Goal: Contribute content: Contribute content

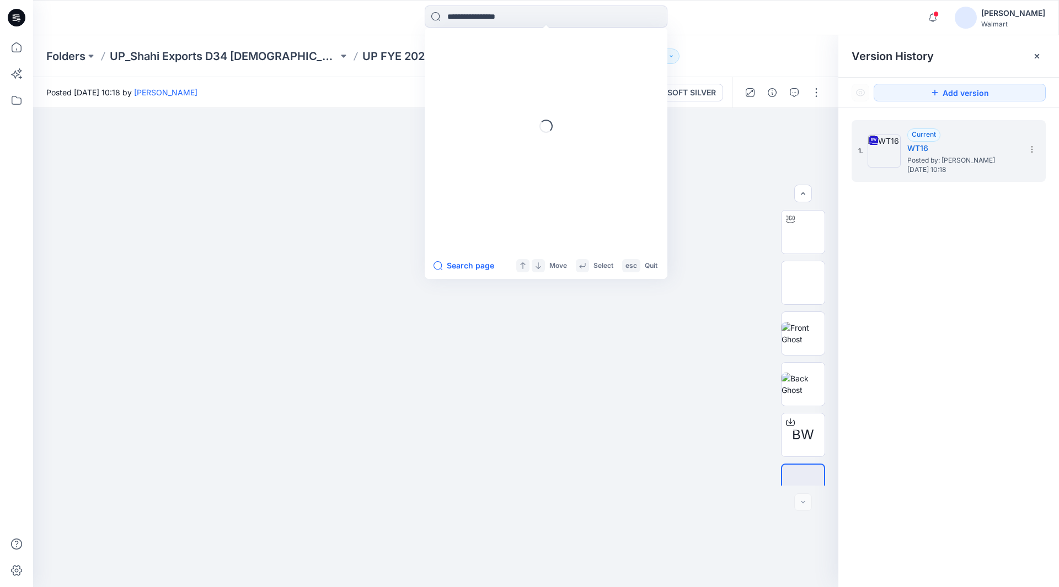
scroll to position [22, 0]
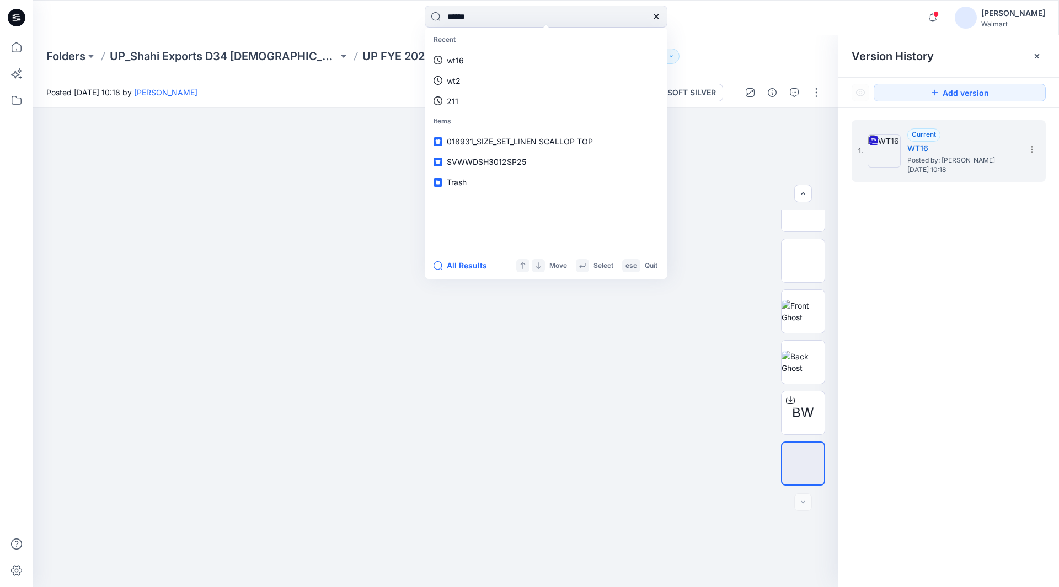
type input "*****"
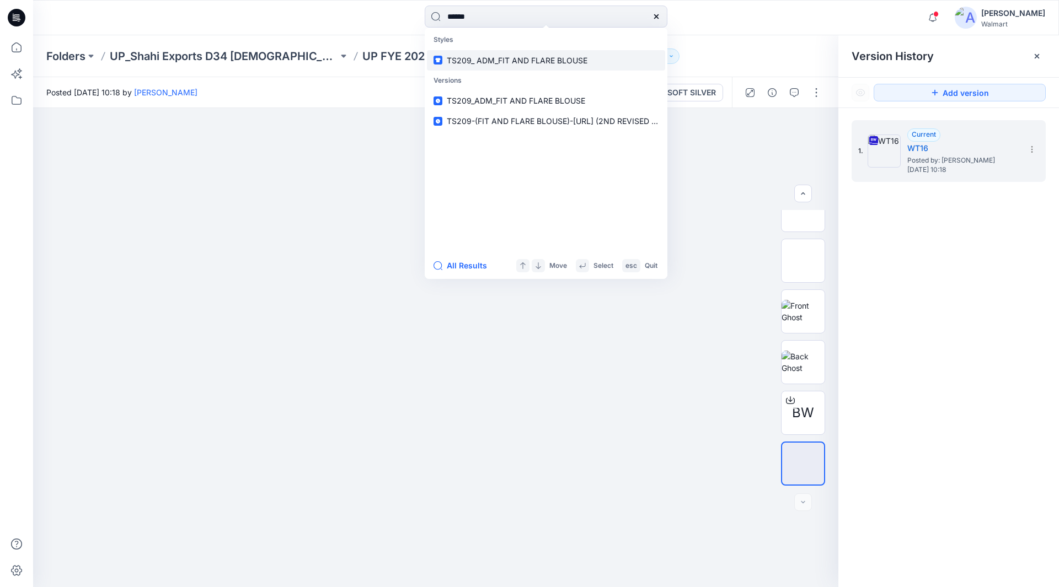
click at [509, 62] on span "TS209_ ADM_FIT AND FLARE BLOUSE" at bounding box center [517, 60] width 141 height 9
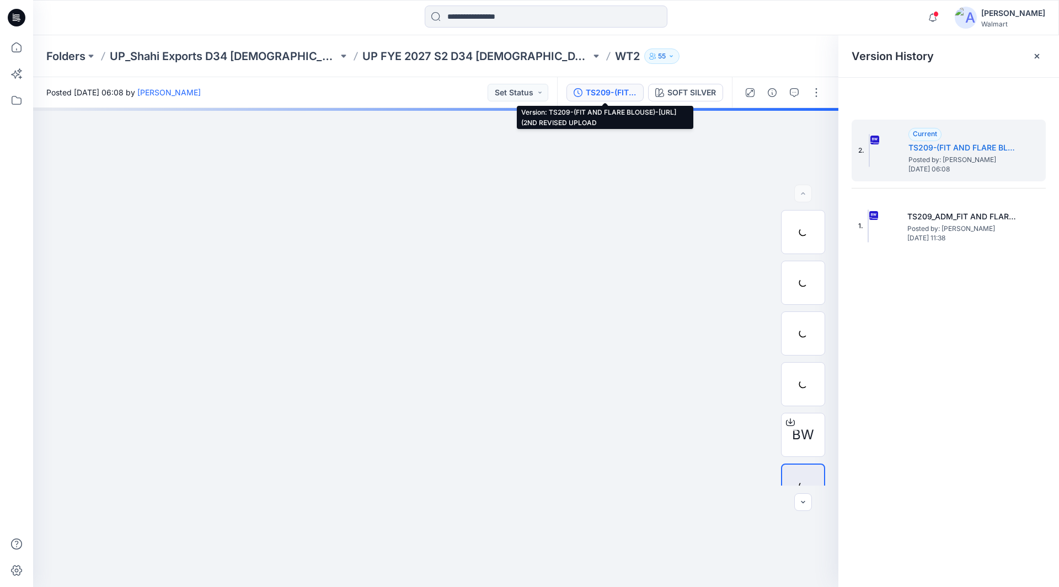
click at [624, 90] on div "TS209-(FIT AND FLARE BLOUSE)-[URL] (2ND REVISED UPLOAD" at bounding box center [611, 93] width 51 height 12
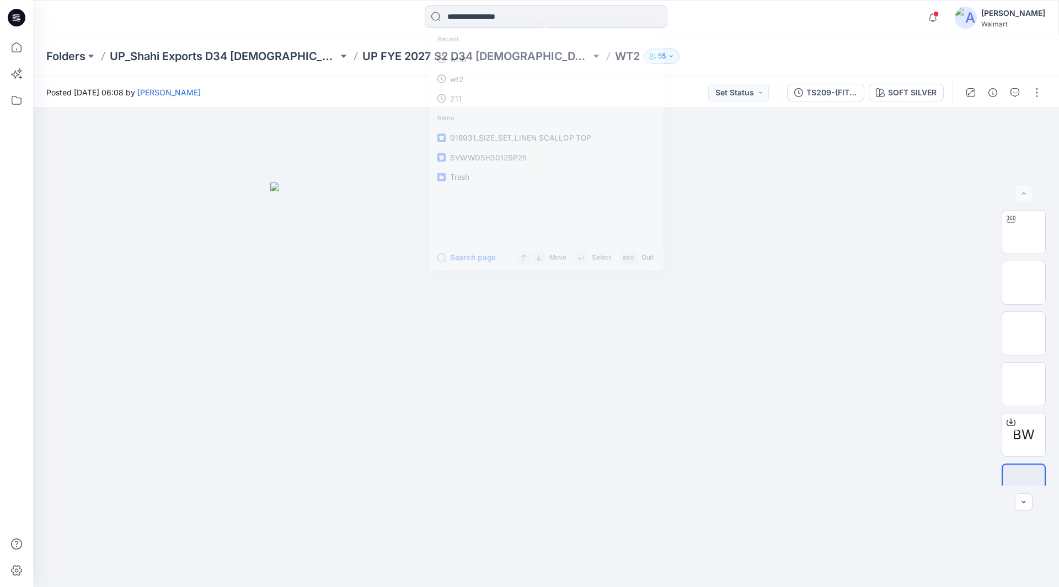
click at [527, 18] on input at bounding box center [546, 17] width 243 height 22
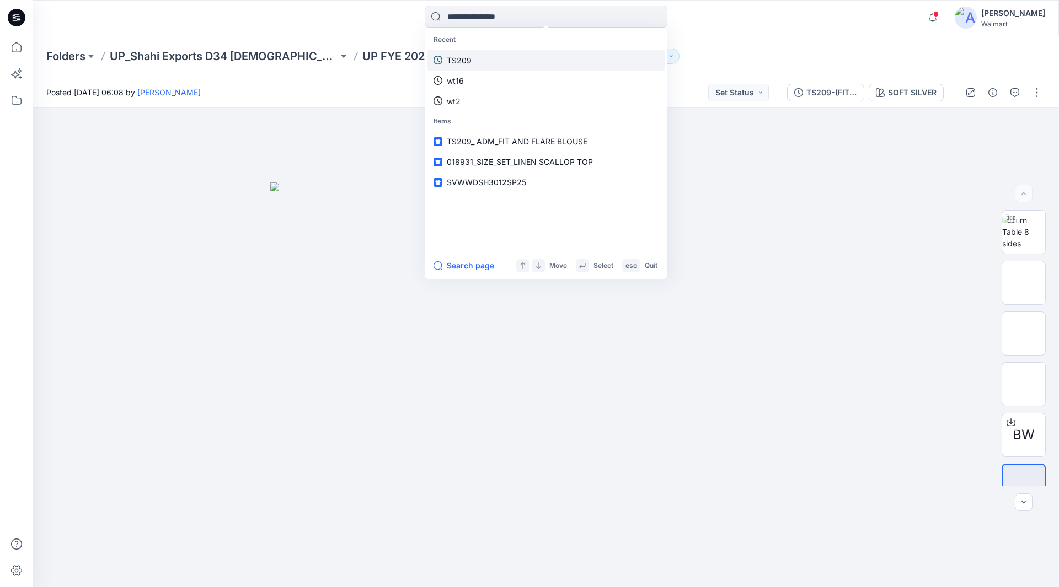
click at [471, 58] on p "TS209" at bounding box center [459, 61] width 25 height 12
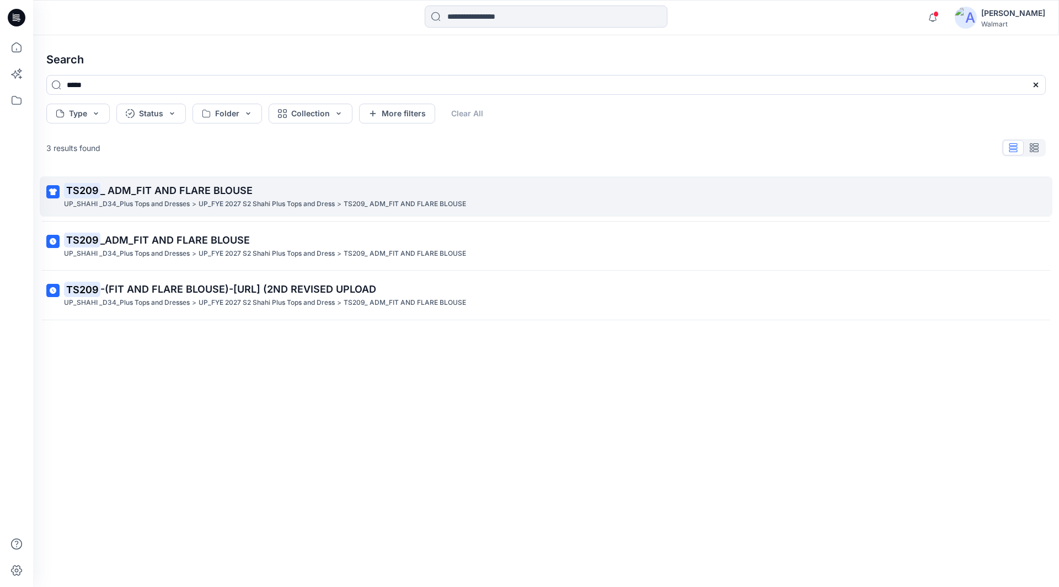
click at [200, 194] on span "_ ADM_FIT AND FLARE BLOUSE" at bounding box center [176, 191] width 152 height 12
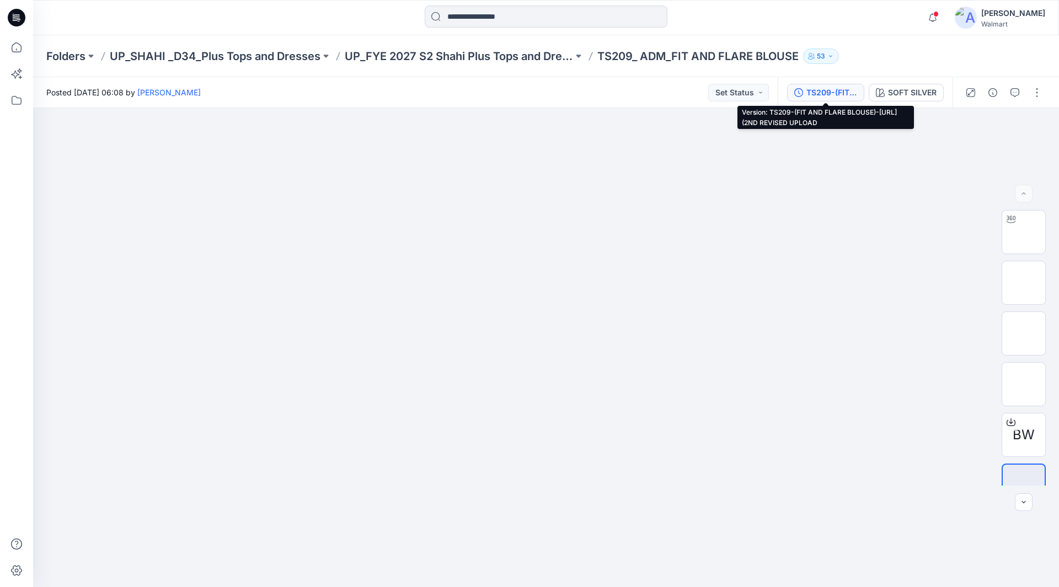
click at [822, 95] on div "TS209-(FIT AND FLARE BLOUSE)-[URL] (2ND REVISED UPLOAD" at bounding box center [831, 93] width 51 height 12
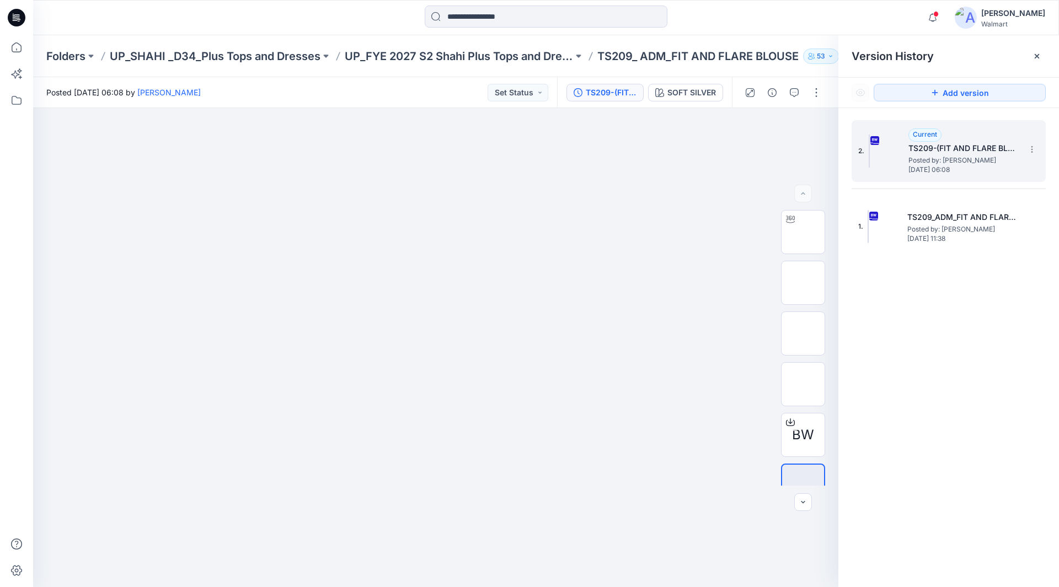
click at [948, 150] on h5 "TS209-(FIT AND FLARE BLOUSE)-[URL] (2ND REVISED UPLOAD" at bounding box center [964, 148] width 110 height 13
click at [918, 158] on span "Posted by: Rahul Singh" at bounding box center [964, 160] width 110 height 11
click at [796, 434] on span "BW" at bounding box center [803, 435] width 22 height 20
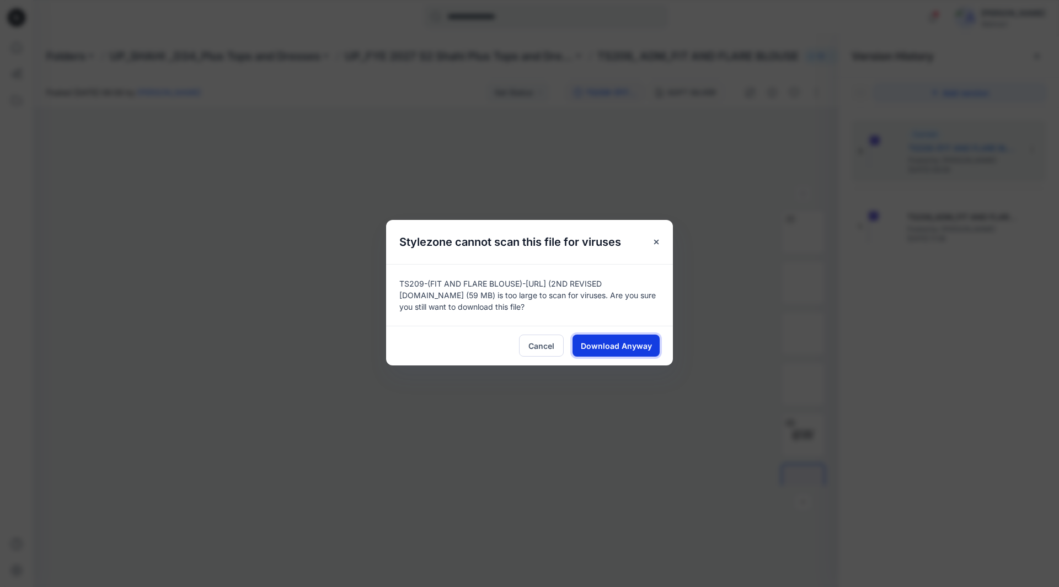
click at [624, 343] on span "Download Anyway" at bounding box center [616, 346] width 71 height 12
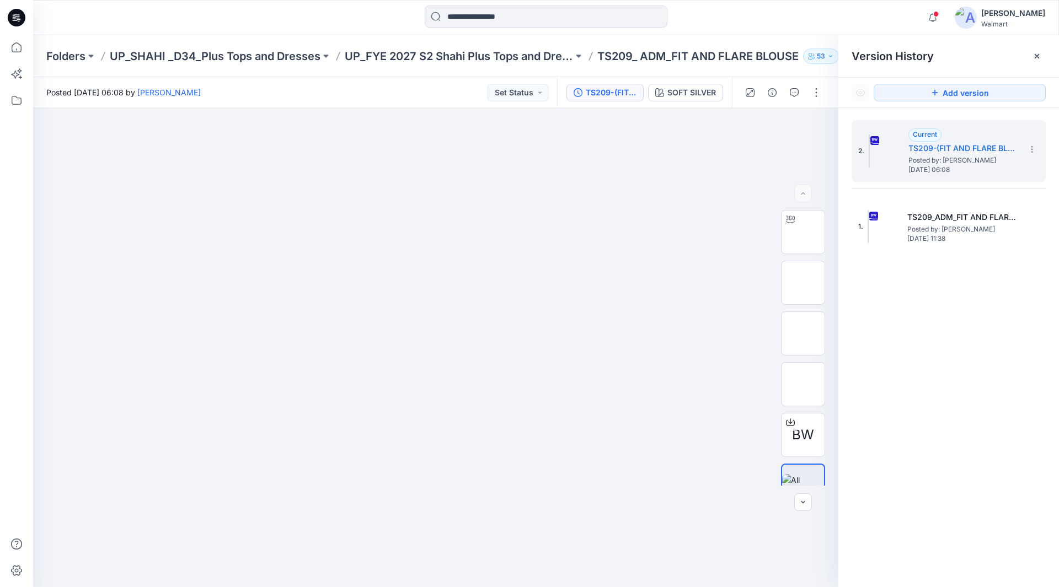
click at [1017, 15] on div "[PERSON_NAME]" at bounding box center [1013, 13] width 64 height 13
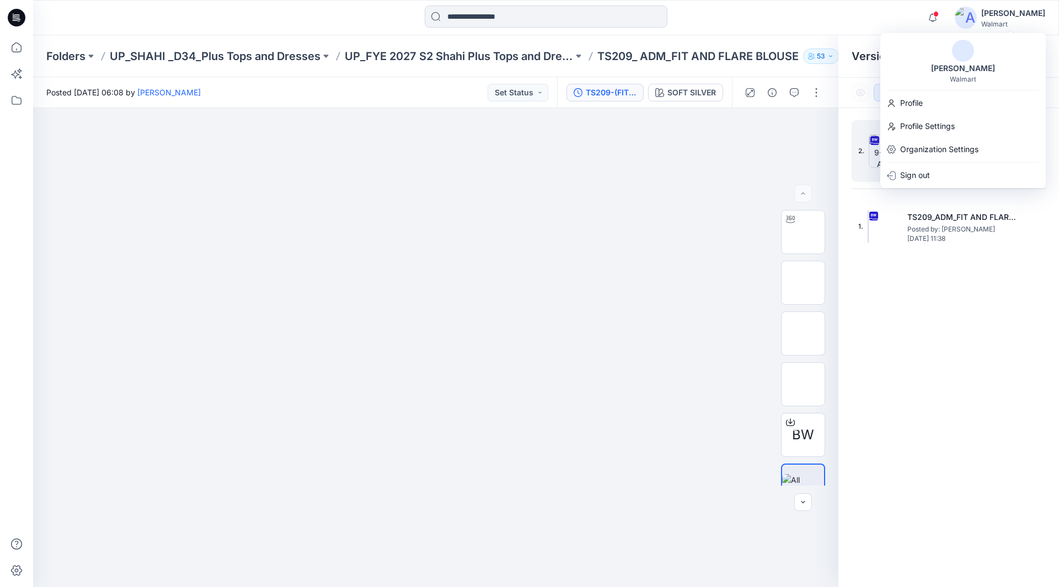
click at [964, 54] on img at bounding box center [963, 51] width 22 height 22
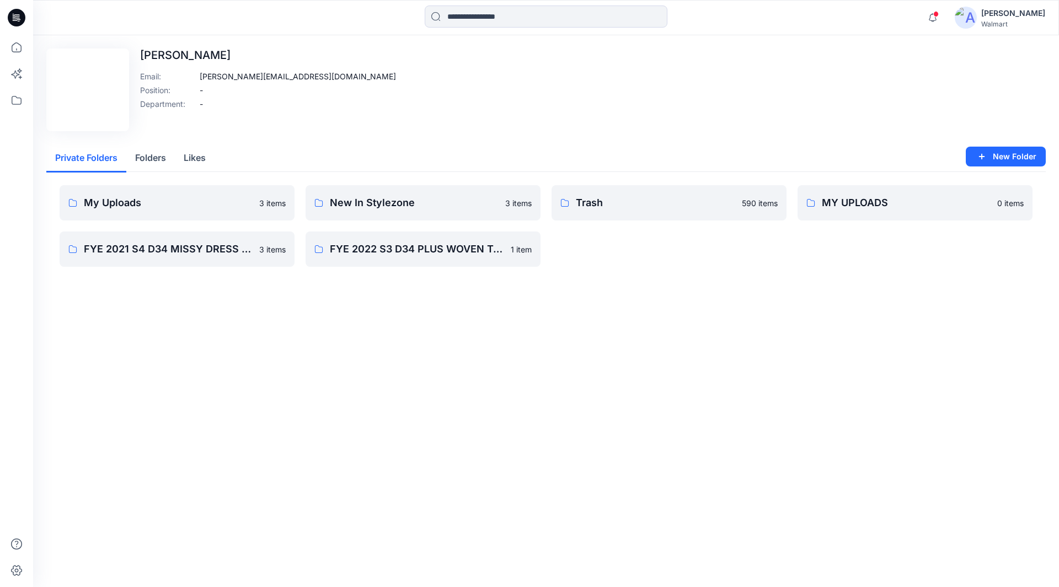
click at [1010, 14] on div "[PERSON_NAME]" at bounding box center [1013, 13] width 64 height 13
drag, startPoint x: 200, startPoint y: 76, endPoint x: 285, endPoint y: 73, distance: 85.5
click at [285, 73] on p "rahul.singh@shahi.co.in" at bounding box center [298, 77] width 196 height 12
copy p "rahul.singh@shahi.co.in"
click at [1031, 13] on div "[PERSON_NAME]" at bounding box center [1013, 13] width 64 height 13
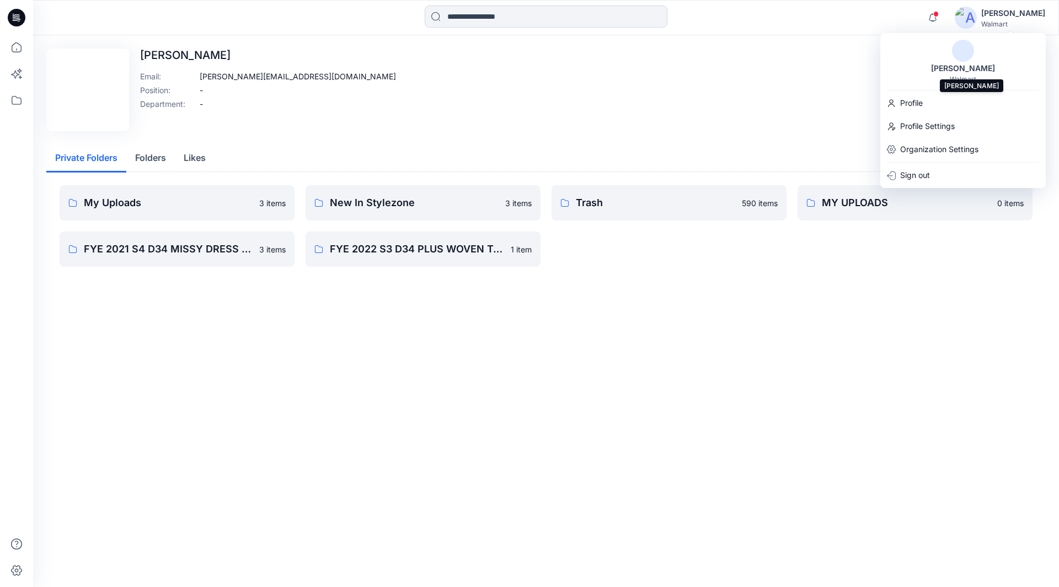
click at [971, 64] on div "[PERSON_NAME]" at bounding box center [963, 68] width 77 height 13
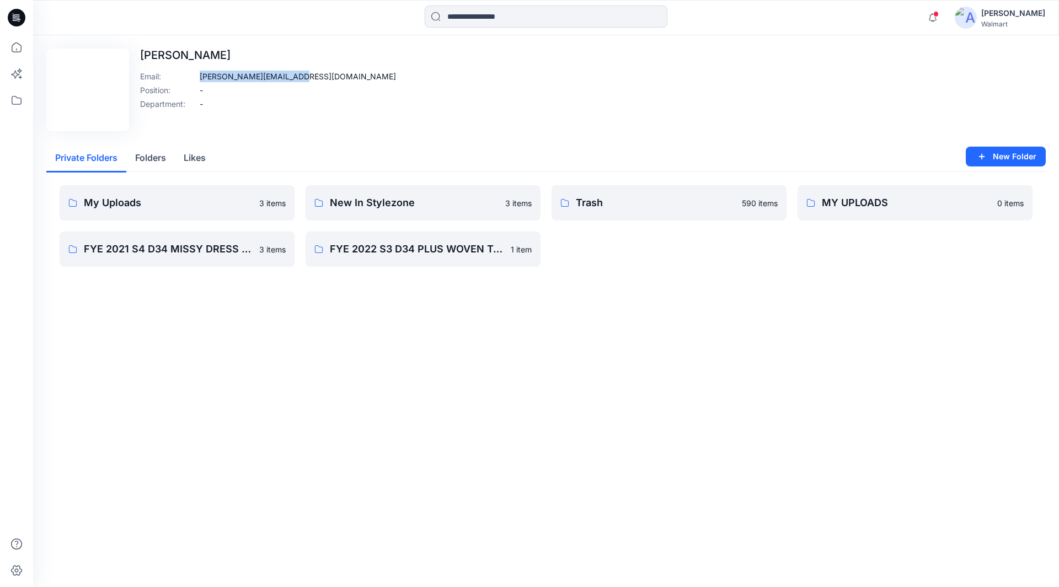
drag, startPoint x: 201, startPoint y: 77, endPoint x: 287, endPoint y: 79, distance: 86.1
click at [287, 79] on div "Edit Image Rahul Singh Email : rahul.singh@shahi.co.in Position : - Department …" at bounding box center [546, 90] width 1000 height 83
copy p "rahul.singh@shahi.co.in"
click at [232, 9] on div at bounding box center [161, 18] width 257 height 24
click at [93, 81] on img at bounding box center [88, 90] width 78 height 78
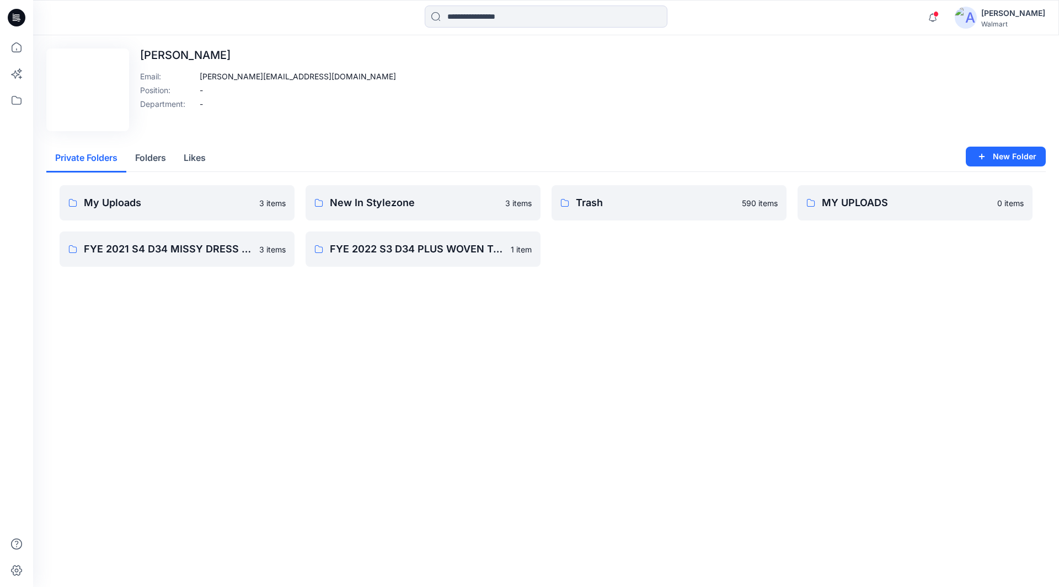
click at [234, 407] on div "Edit Image Rahul Singh Email : rahul.singh@shahi.co.in Position : - Department …" at bounding box center [546, 311] width 1026 height 552
click at [15, 46] on icon at bounding box center [16, 47] width 24 height 24
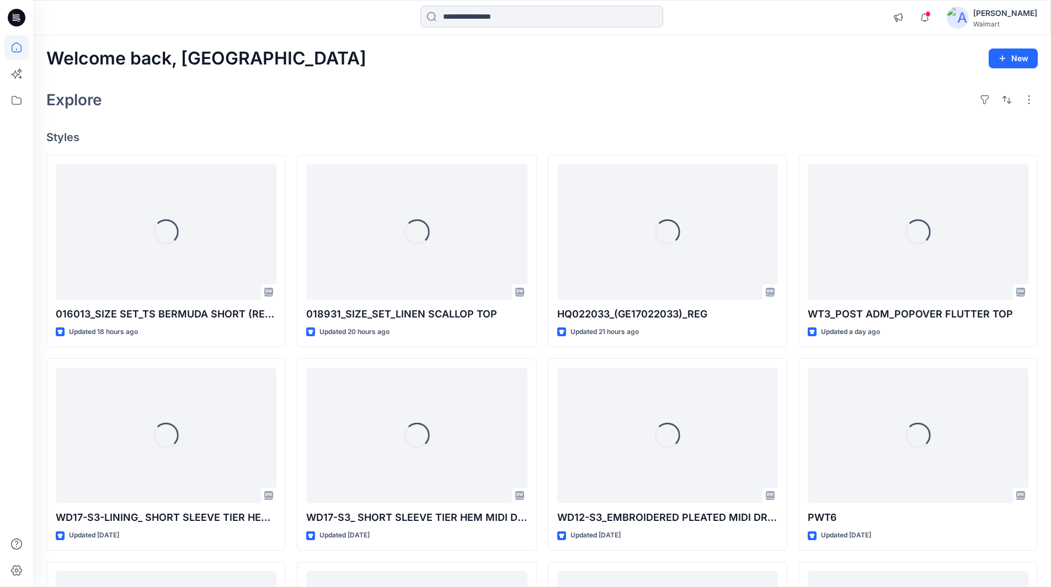
click at [496, 15] on input at bounding box center [541, 17] width 243 height 22
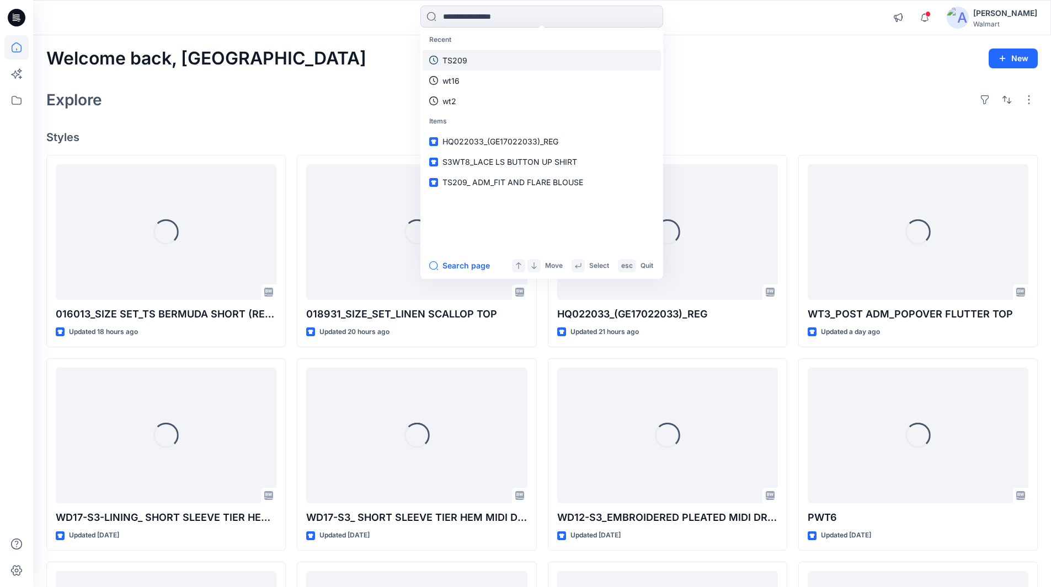
click at [461, 57] on p "TS209" at bounding box center [454, 61] width 25 height 12
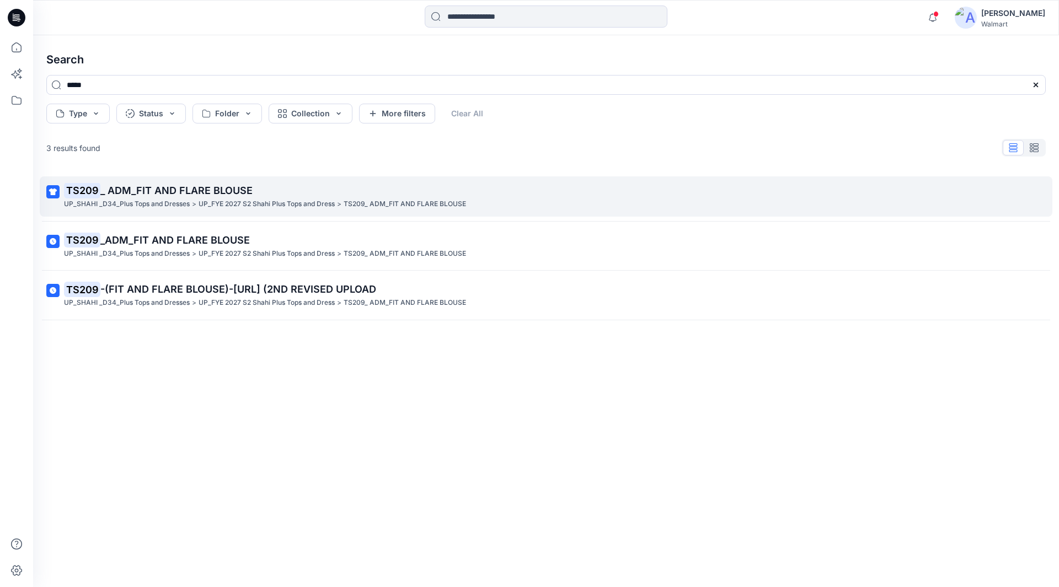
click at [139, 185] on span "_ ADM_FIT AND FLARE BLOUSE" at bounding box center [176, 191] width 152 height 12
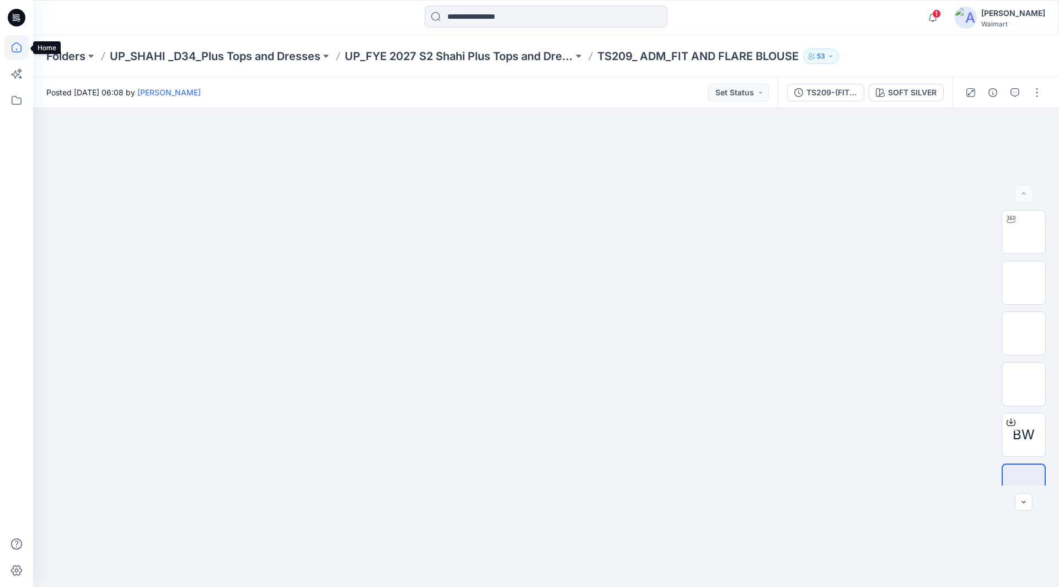
click at [15, 50] on icon at bounding box center [16, 47] width 24 height 24
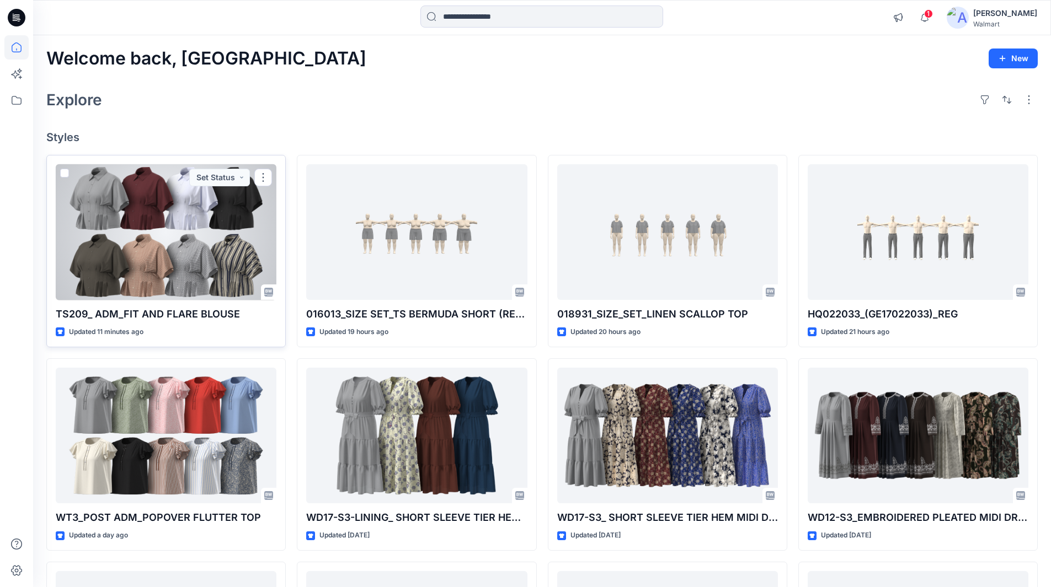
click at [191, 224] on div at bounding box center [166, 232] width 221 height 136
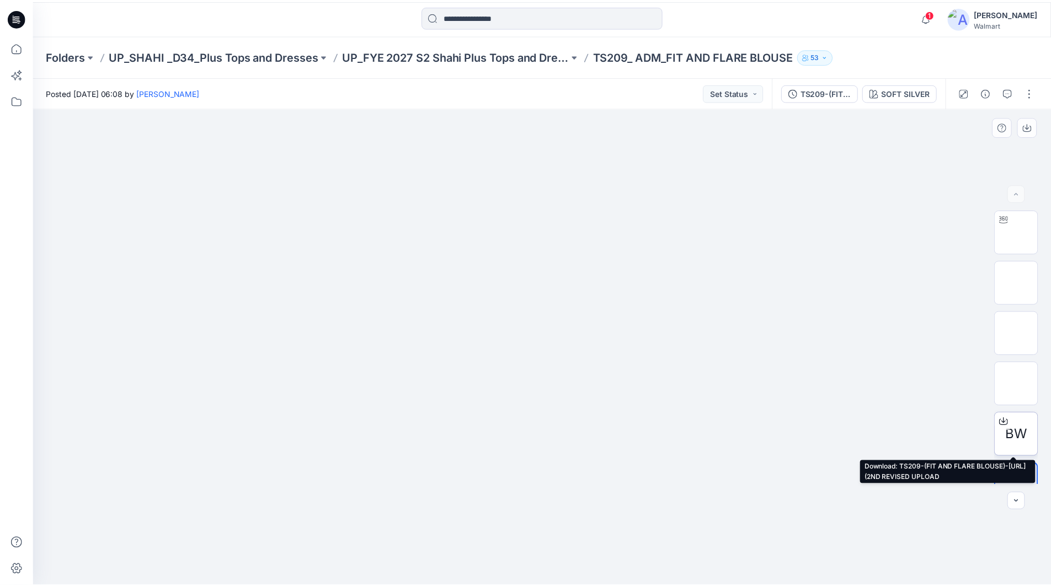
scroll to position [22, 0]
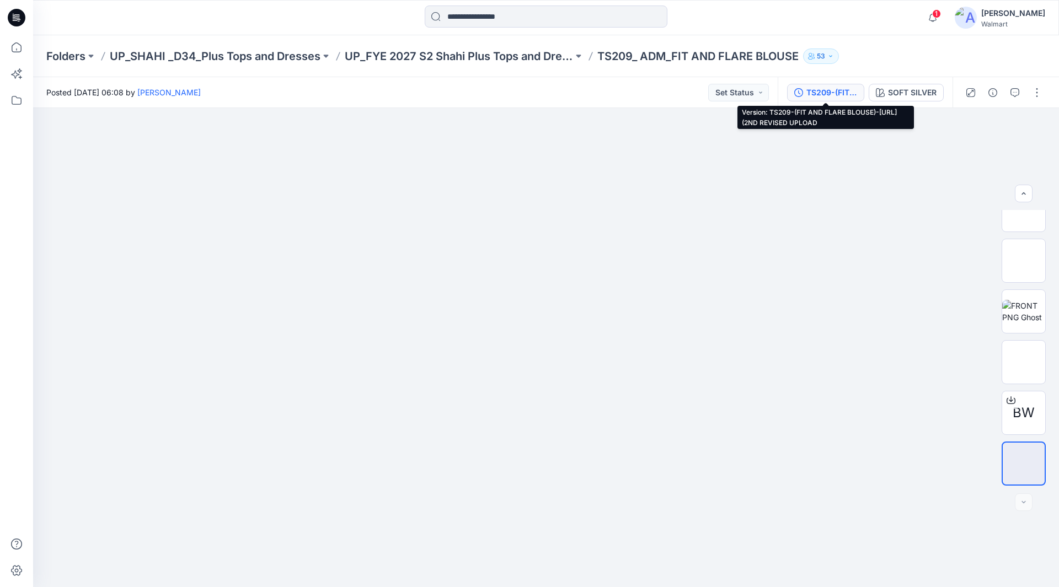
click at [828, 95] on div "TS209-(FIT AND FLARE BLOUSE)-[URL] (2ND REVISED UPLOAD" at bounding box center [831, 93] width 51 height 12
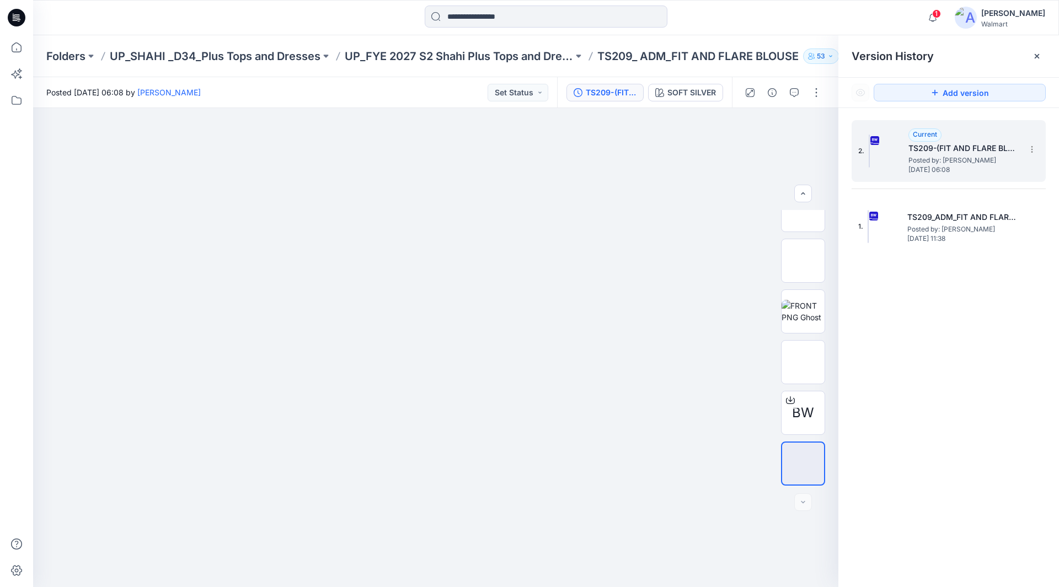
click at [943, 153] on h5 "TS209-(FIT AND FLARE BLOUSE)-[URL] (2ND REVISED UPLOAD" at bounding box center [964, 148] width 110 height 13
click at [916, 144] on h5 "TS209-(FIT AND FLARE BLOUSE)-[URL] (2ND REVISED UPLOAD" at bounding box center [964, 148] width 110 height 13
click at [674, 85] on button "SOFT SILVER" at bounding box center [685, 93] width 75 height 18
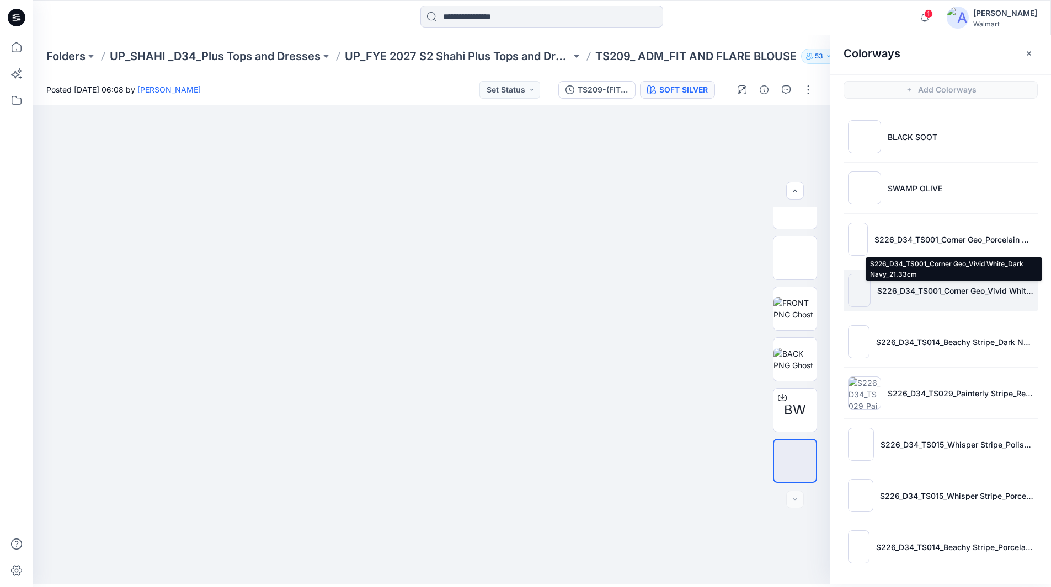
scroll to position [3, 0]
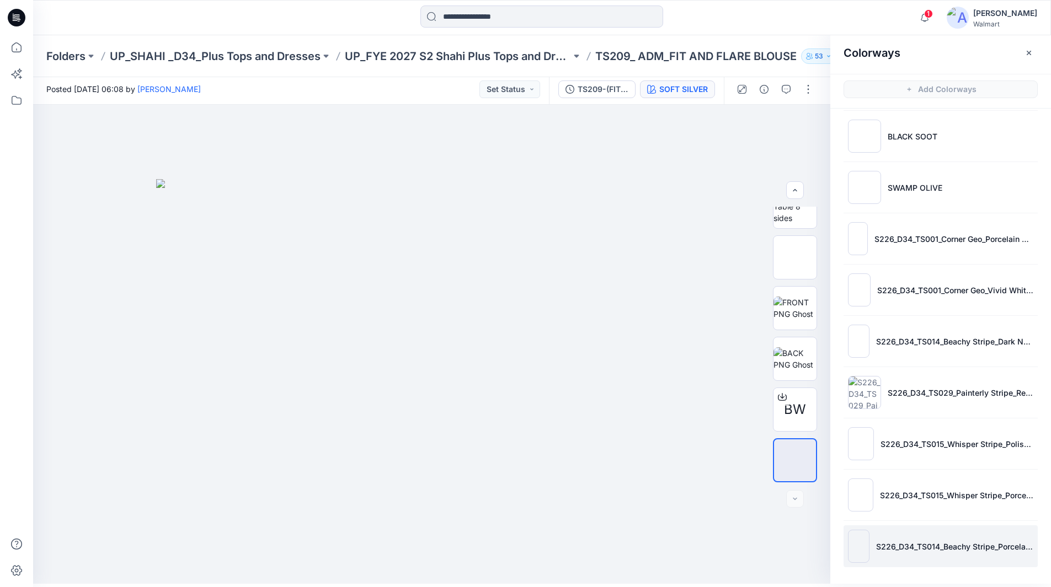
click at [865, 545] on img at bounding box center [859, 546] width 22 height 33
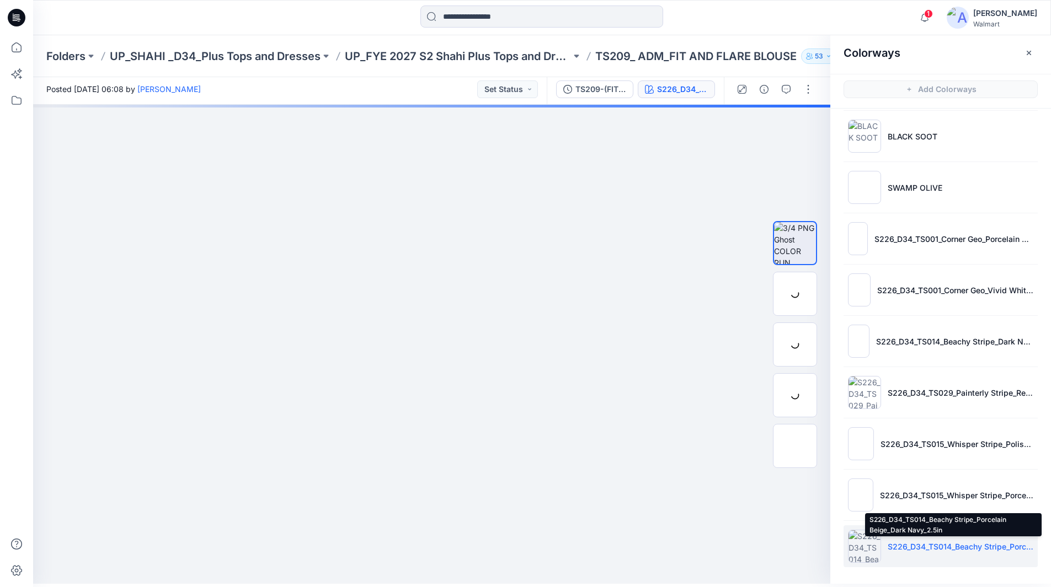
scroll to position [0, 0]
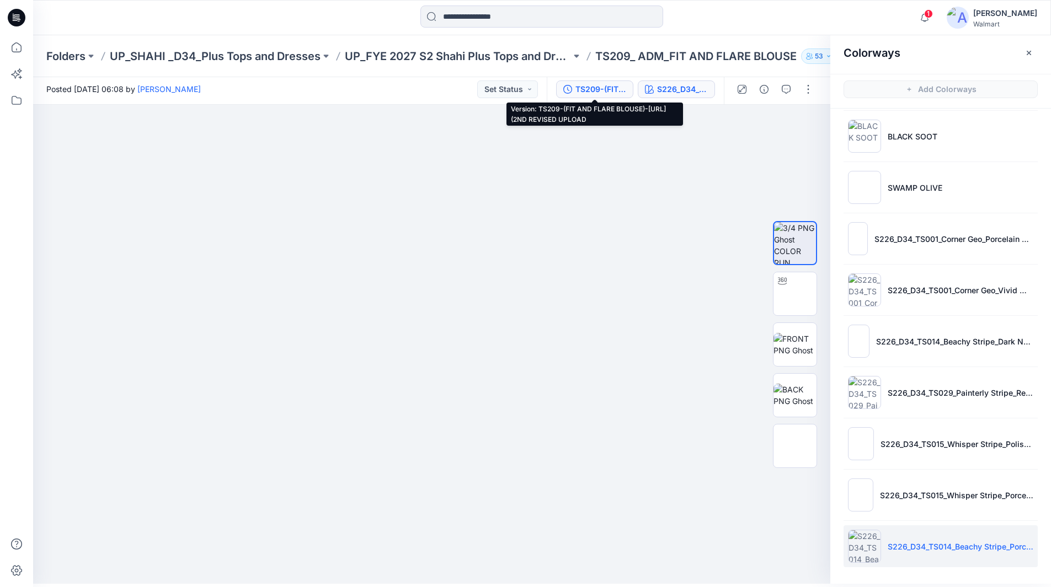
click at [606, 89] on div "TS209-(FIT AND FLARE BLOUSE)-[URL] (2ND REVISED UPLOAD" at bounding box center [600, 89] width 51 height 12
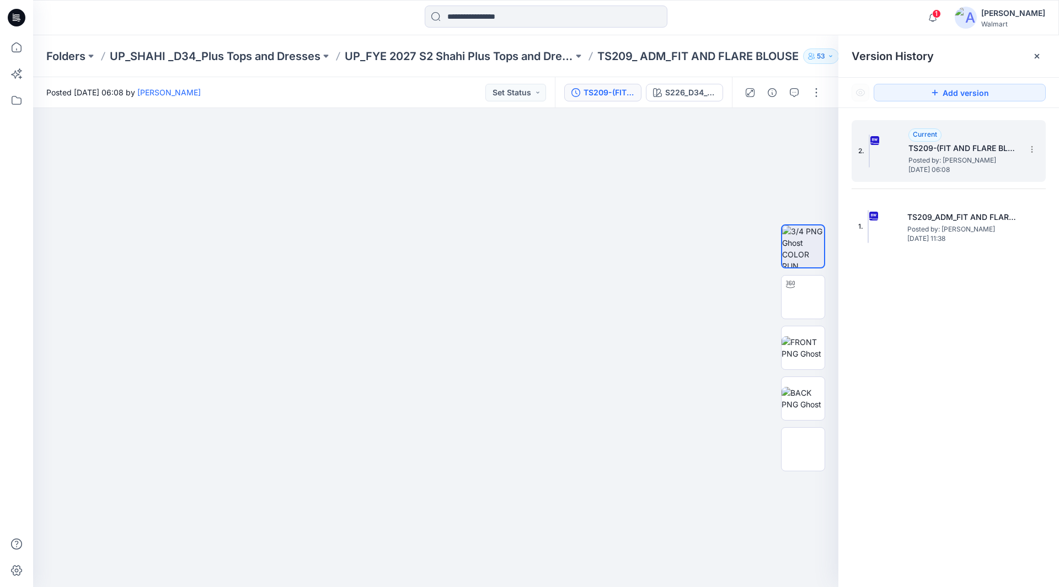
click at [909, 154] on h5 "TS209-(FIT AND FLARE BLOUSE)-[URL] (2ND REVISED UPLOAD" at bounding box center [964, 148] width 110 height 13
click at [14, 46] on icon at bounding box center [16, 47] width 24 height 24
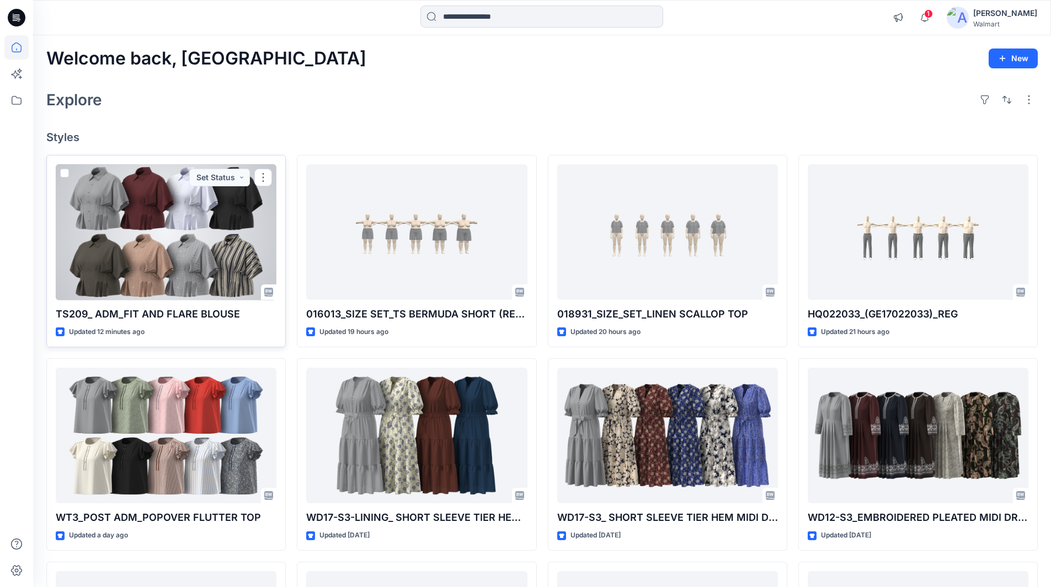
click at [225, 186] on div at bounding box center [166, 232] width 221 height 136
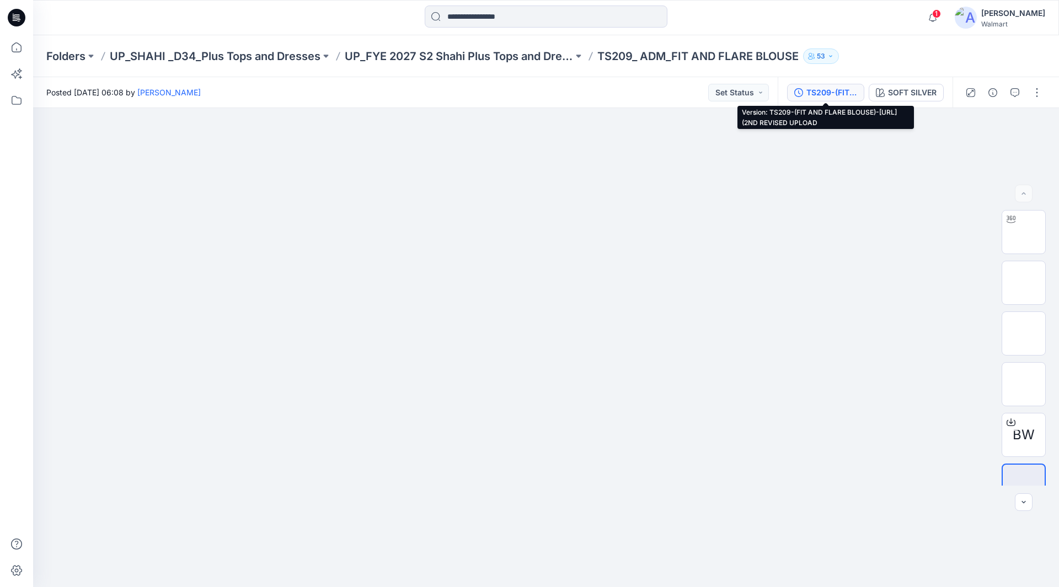
click at [826, 93] on div "TS209-(FIT AND FLARE BLOUSE)-[URL] (2ND REVISED UPLOAD" at bounding box center [831, 93] width 51 height 12
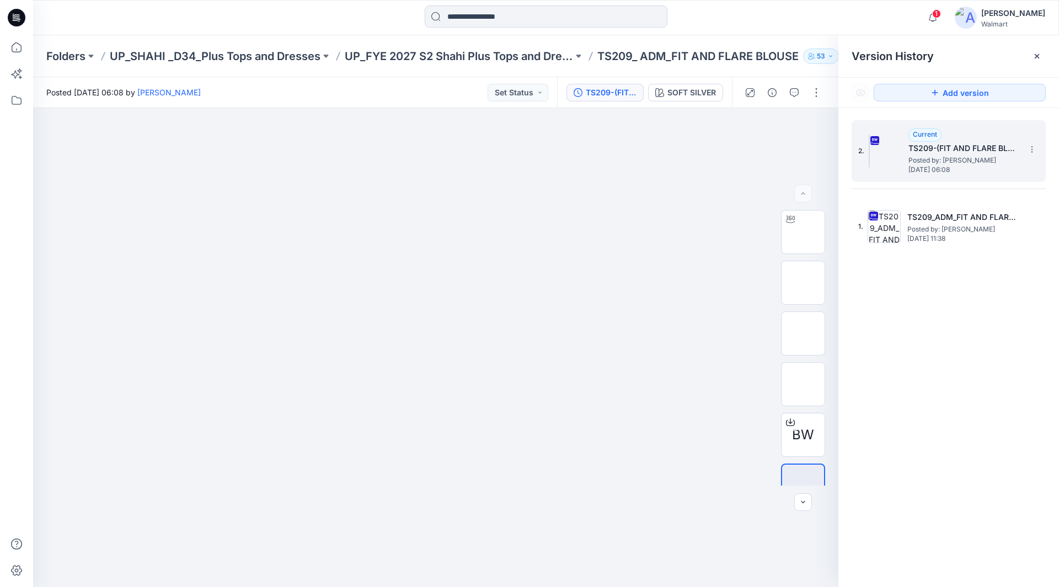
click at [927, 146] on h5 "TS209-(FIT AND FLARE BLOUSE)-[URL] (2ND REVISED UPLOAD" at bounding box center [964, 148] width 110 height 13
click at [693, 92] on div "SOFT SILVER" at bounding box center [691, 93] width 49 height 12
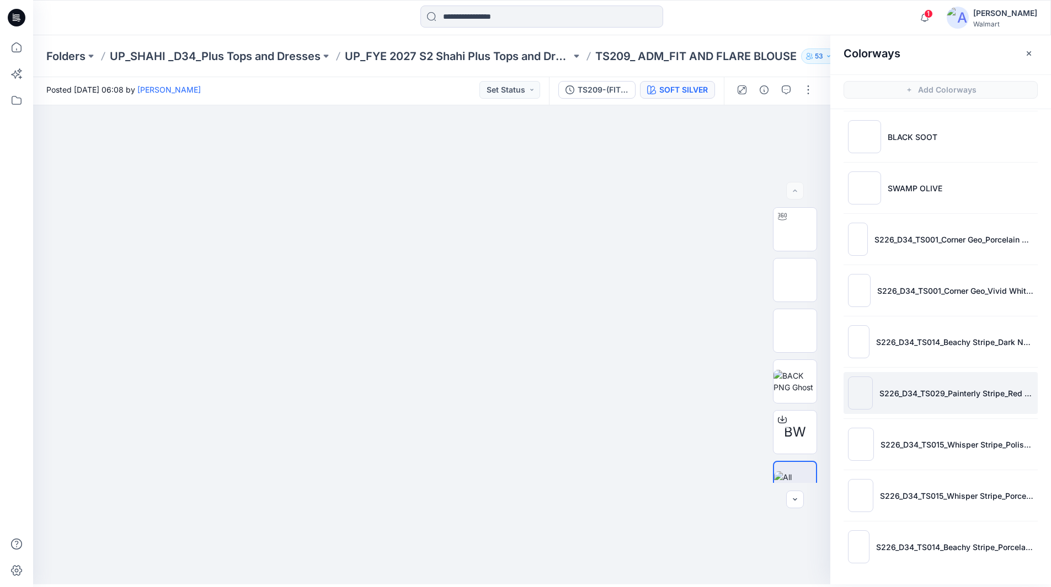
scroll to position [3, 0]
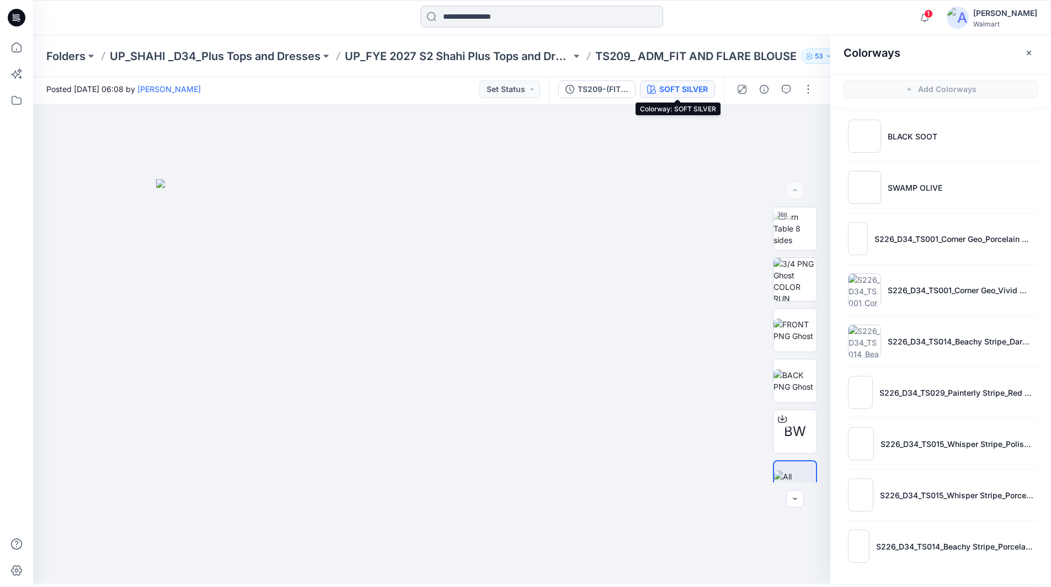
click at [523, 17] on input at bounding box center [541, 17] width 243 height 22
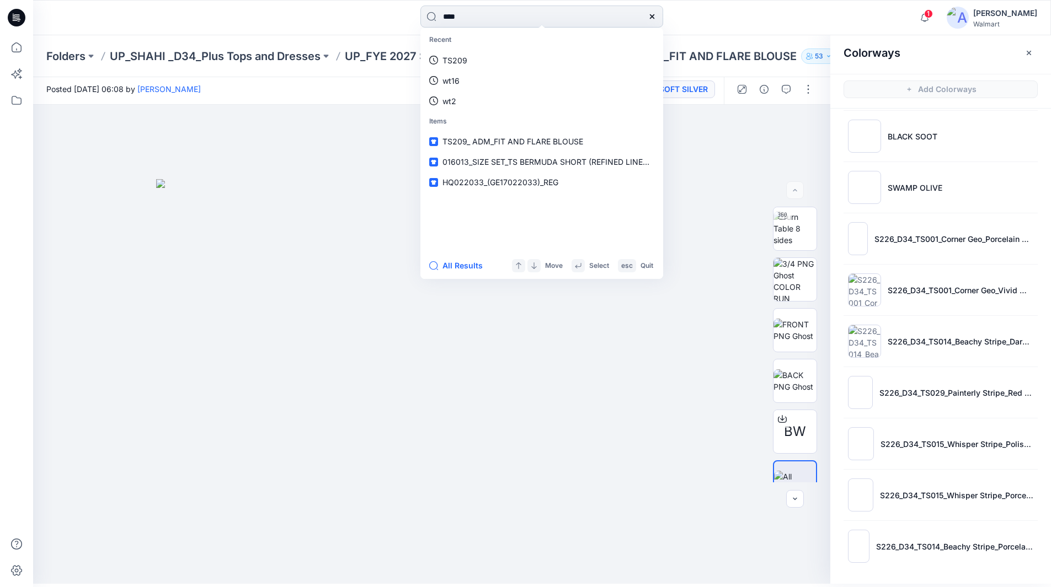
type input "****"
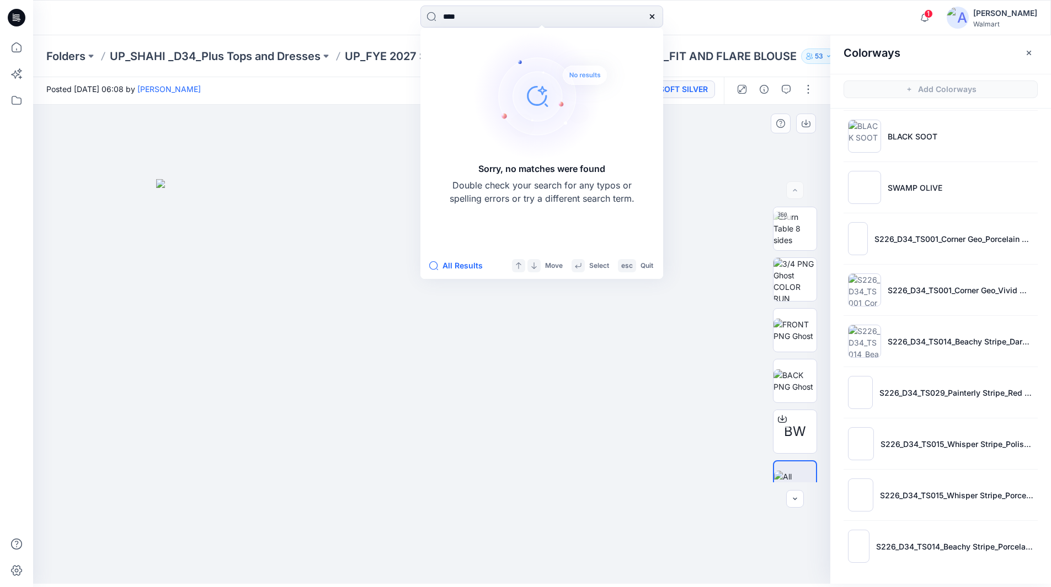
click at [302, 143] on div at bounding box center [431, 344] width 797 height 479
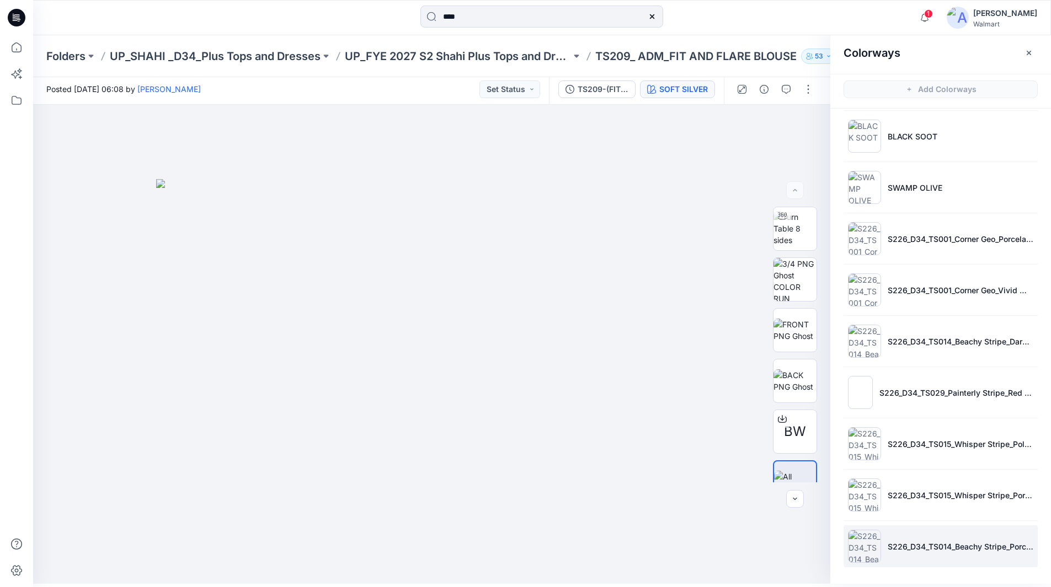
click at [861, 546] on img at bounding box center [864, 546] width 33 height 33
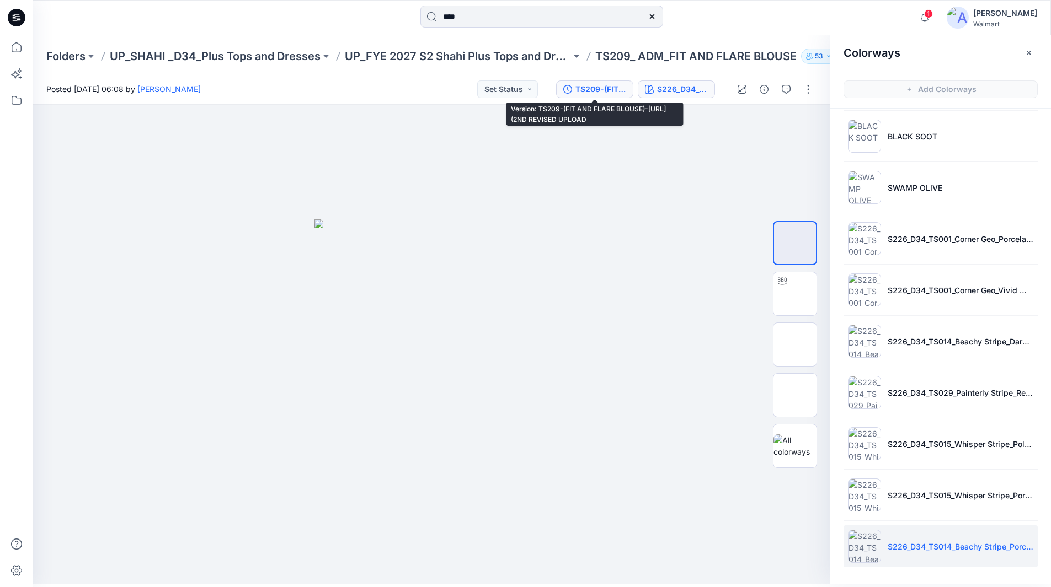
click at [589, 87] on div "TS209-(FIT AND FLARE BLOUSE)-[URL] (2ND REVISED UPLOAD" at bounding box center [600, 89] width 51 height 12
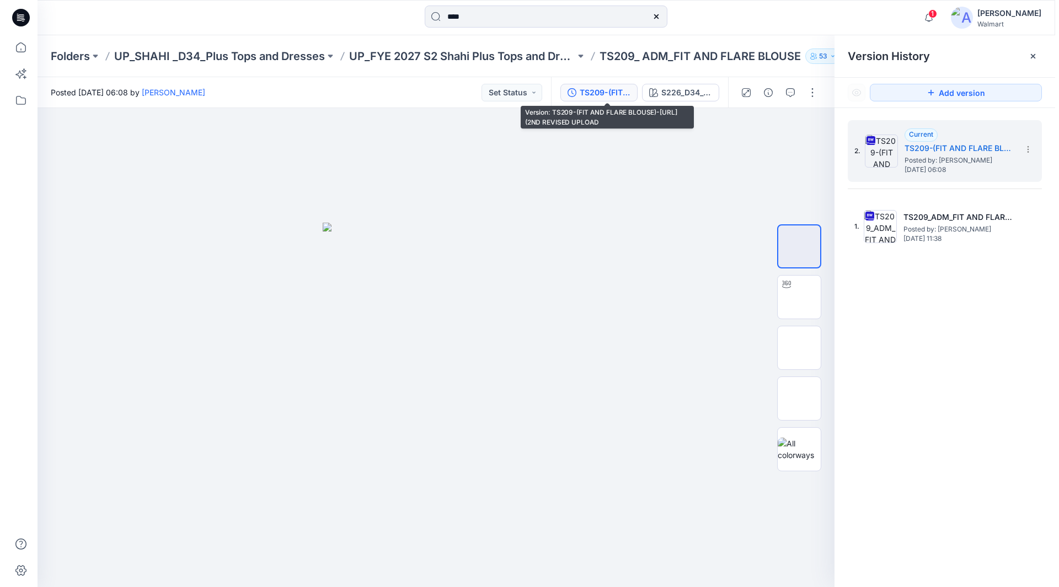
scroll to position [0, 0]
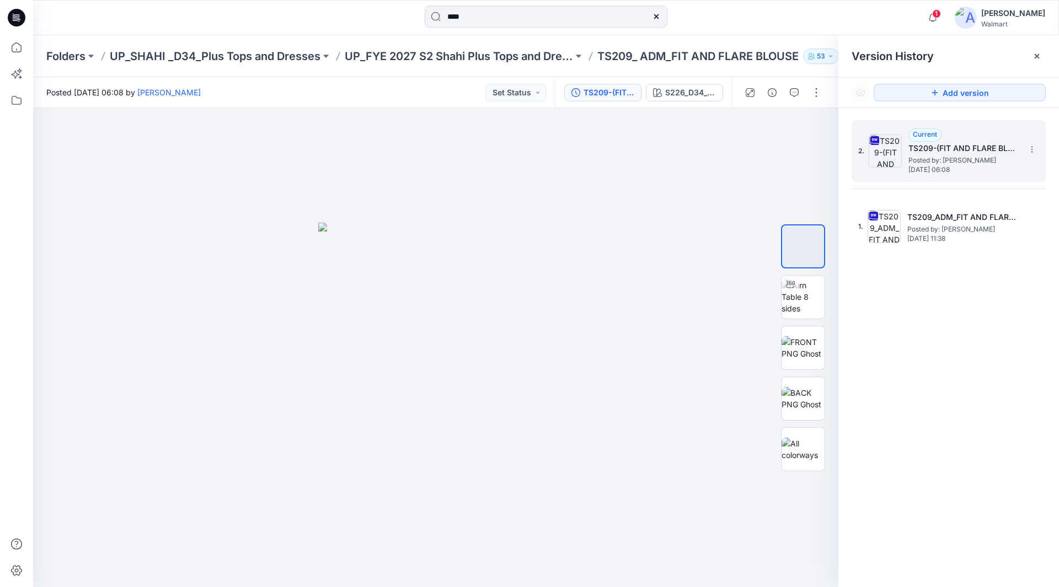
click at [931, 151] on h5 "TS209-(FIT AND FLARE BLOUSE)-[URL] (2ND REVISED UPLOAD" at bounding box center [964, 148] width 110 height 13
click at [949, 154] on h5 "TS209-(FIT AND FLARE BLOUSE)-[URL] (2ND REVISED UPLOAD" at bounding box center [964, 148] width 110 height 13
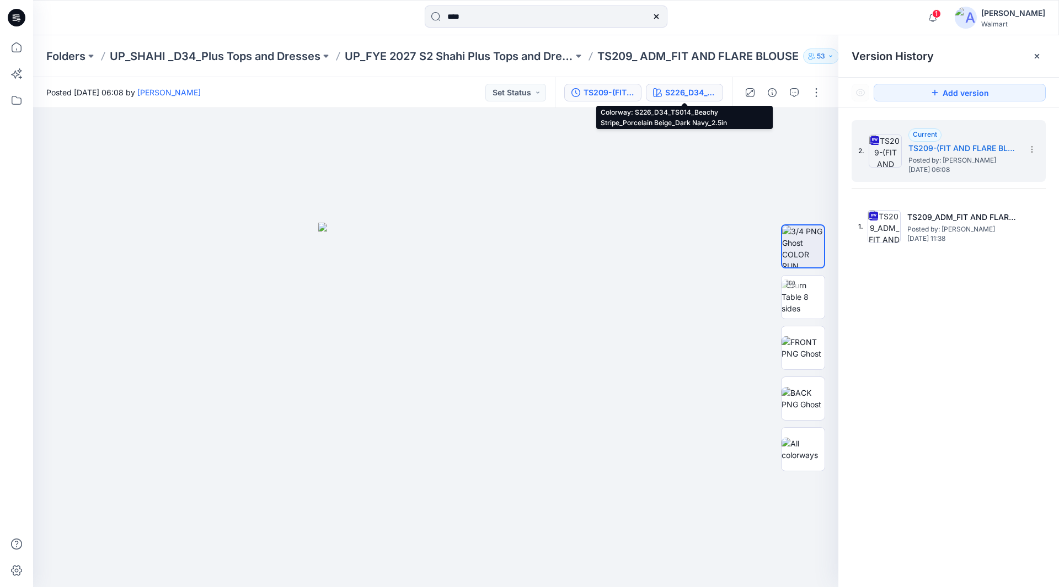
click at [675, 91] on div "S226_D34_TS014_Beachy Stripe_Porcelain Beige_Dark Navy_2.5in" at bounding box center [690, 93] width 51 height 12
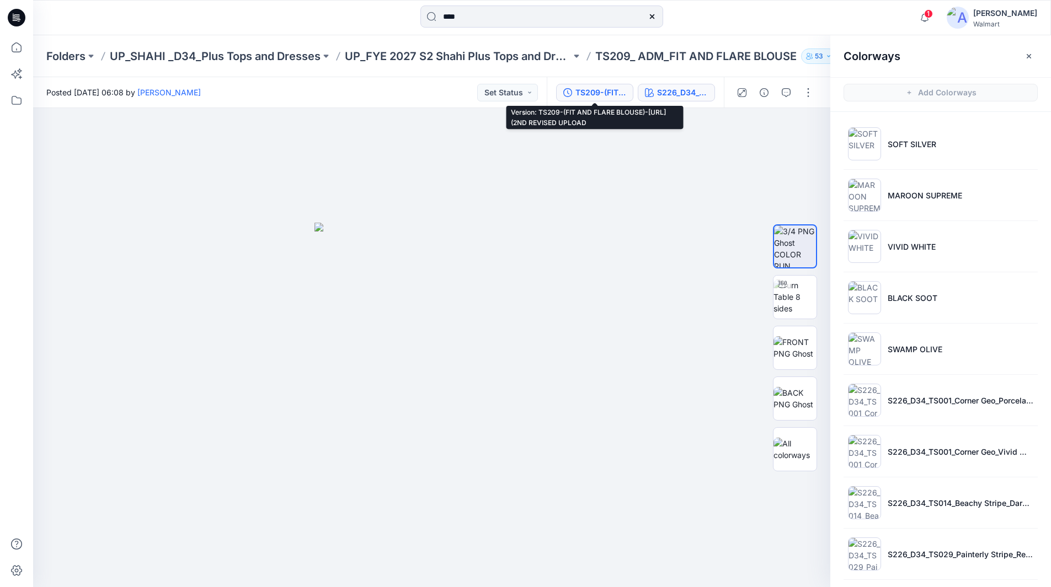
click at [605, 92] on div "TS209-(FIT AND FLARE BLOUSE)-[URL] (2ND REVISED UPLOAD" at bounding box center [600, 93] width 51 height 12
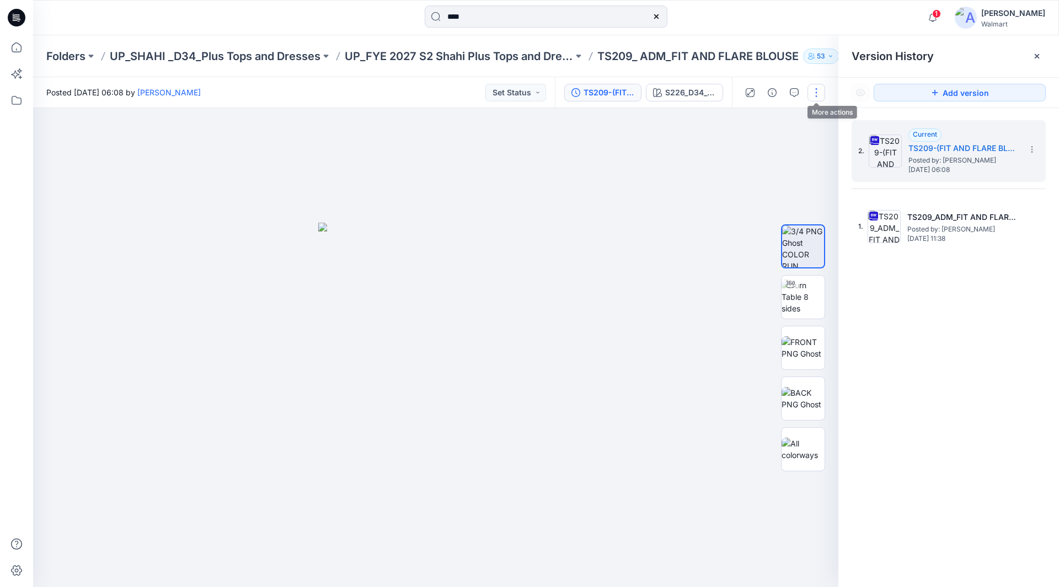
click at [816, 92] on button "button" at bounding box center [817, 93] width 18 height 18
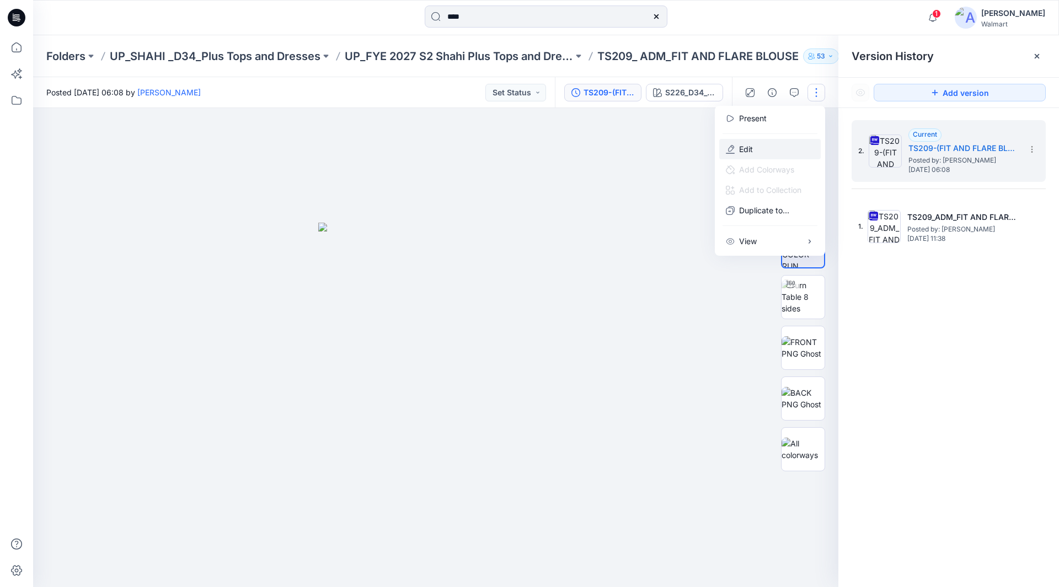
click at [749, 146] on p "Edit" at bounding box center [746, 149] width 14 height 12
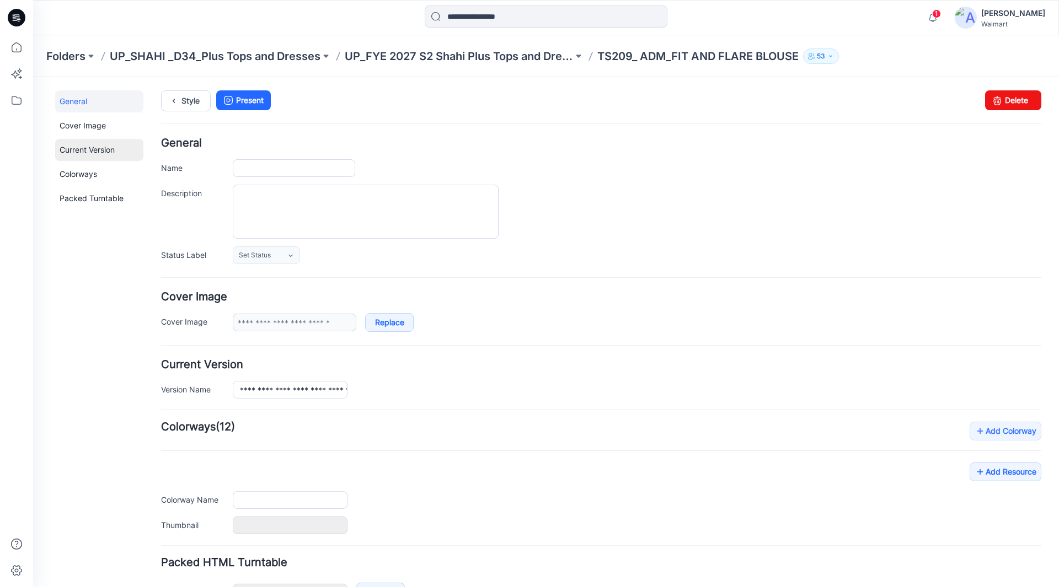
type input "**********"
type textarea "**********"
type input "**********"
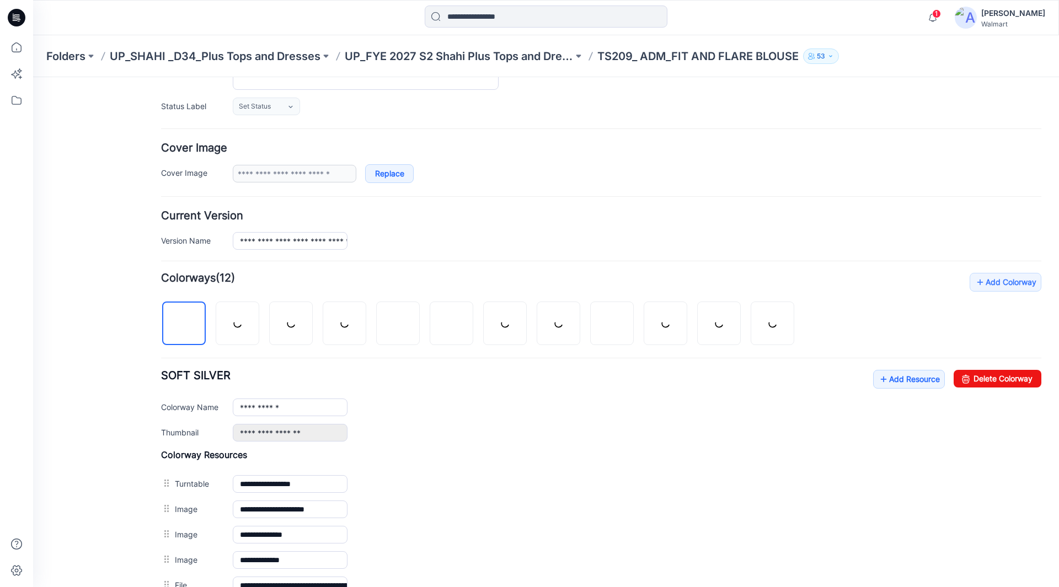
scroll to position [165, 0]
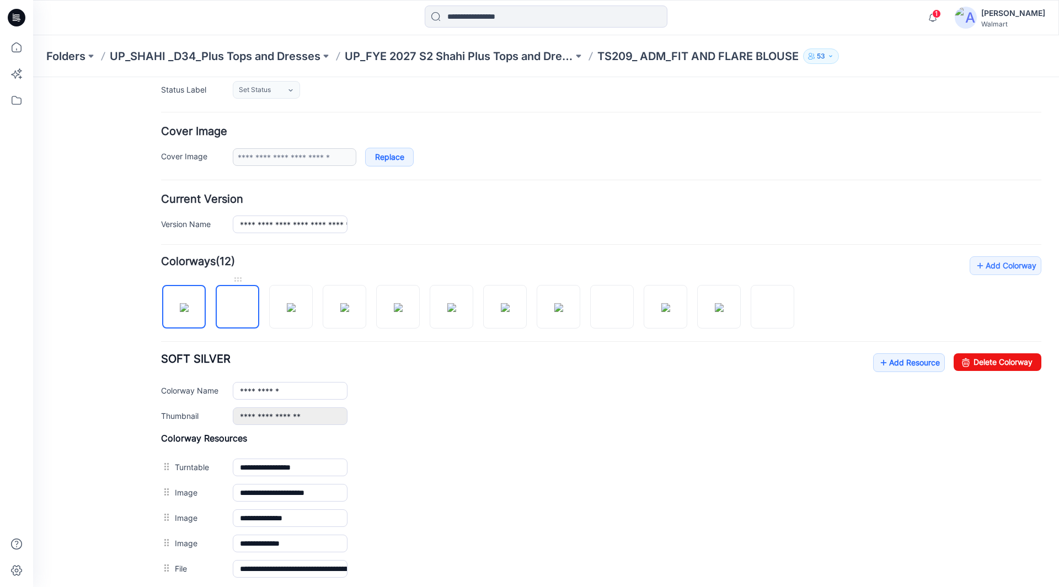
click at [238, 308] on img at bounding box center [238, 308] width 0 height 0
drag, startPoint x: 284, startPoint y: 306, endPoint x: 310, endPoint y: 304, distance: 26.5
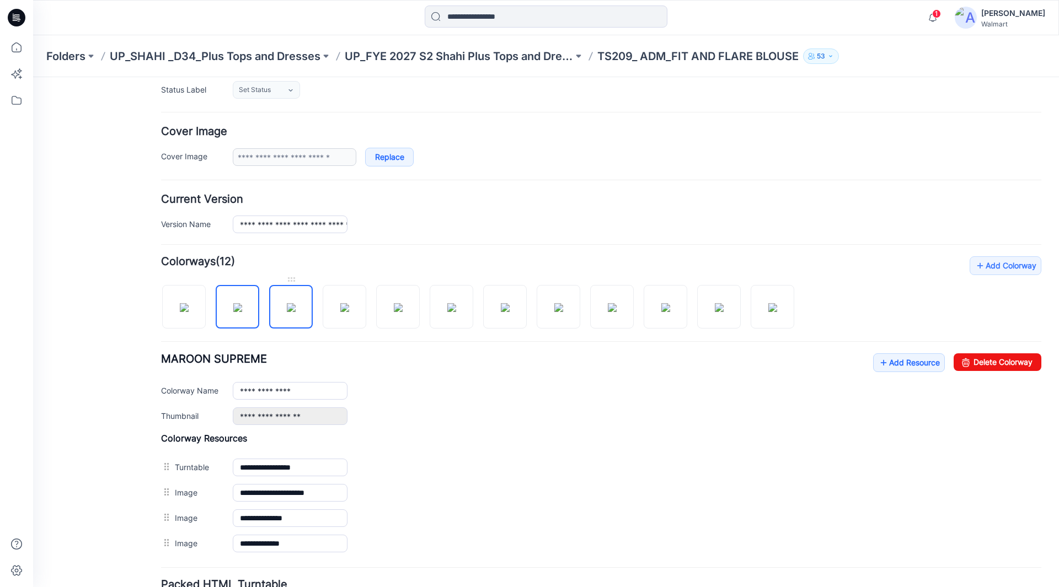
click at [287, 305] on img at bounding box center [291, 307] width 9 height 9
drag, startPoint x: 336, startPoint y: 297, endPoint x: 367, endPoint y: 305, distance: 31.8
click at [340, 303] on img at bounding box center [344, 307] width 9 height 9
drag, startPoint x: 376, startPoint y: 302, endPoint x: 407, endPoint y: 307, distance: 31.2
click at [377, 302] on div at bounding box center [482, 301] width 642 height 57
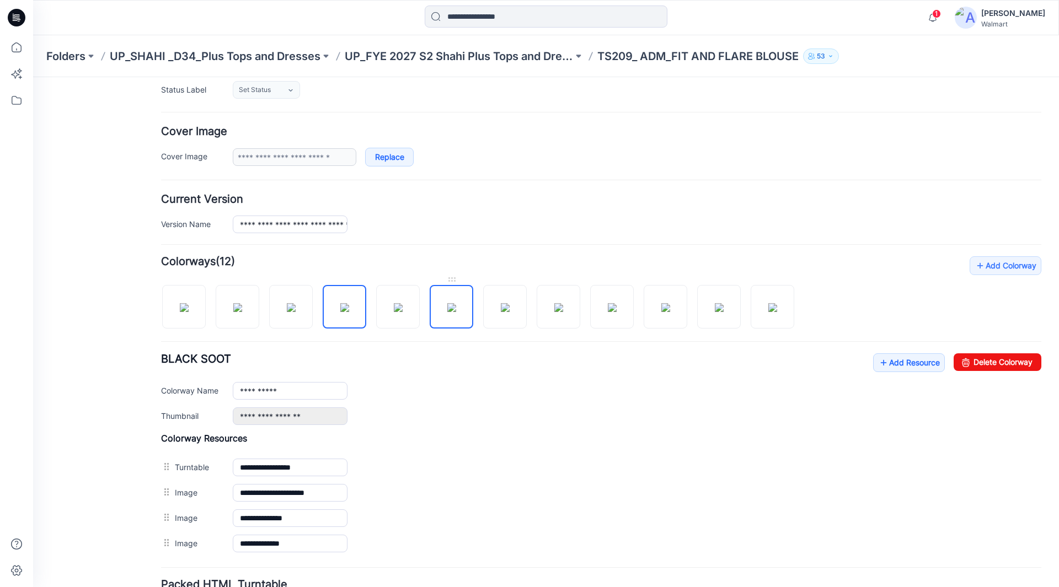
click at [452, 307] on img at bounding box center [451, 307] width 9 height 9
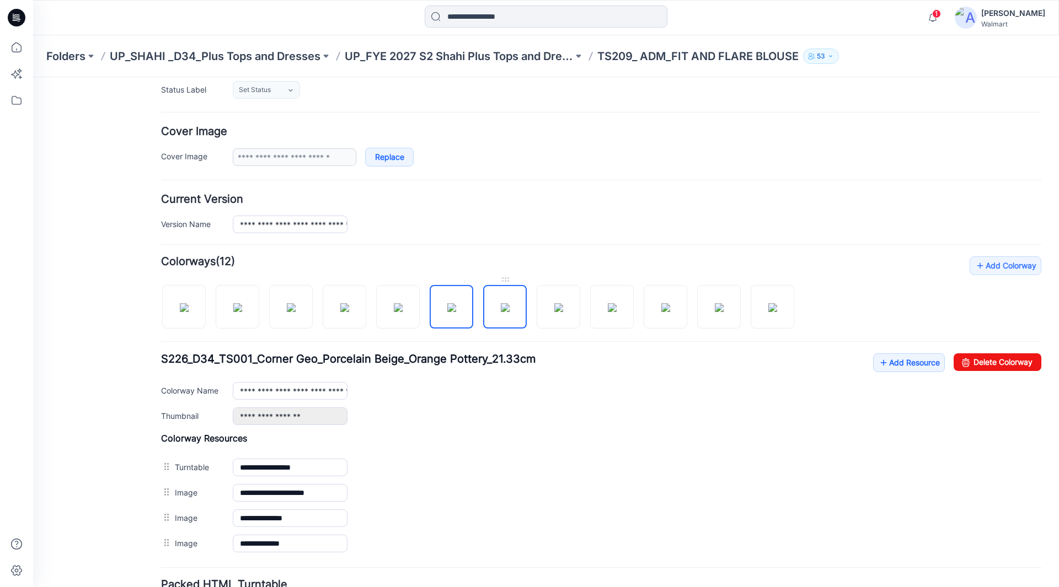
click at [510, 311] on img at bounding box center [505, 307] width 9 height 9
drag, startPoint x: 558, startPoint y: 308, endPoint x: 610, endPoint y: 311, distance: 51.9
click at [559, 308] on img at bounding box center [558, 307] width 9 height 9
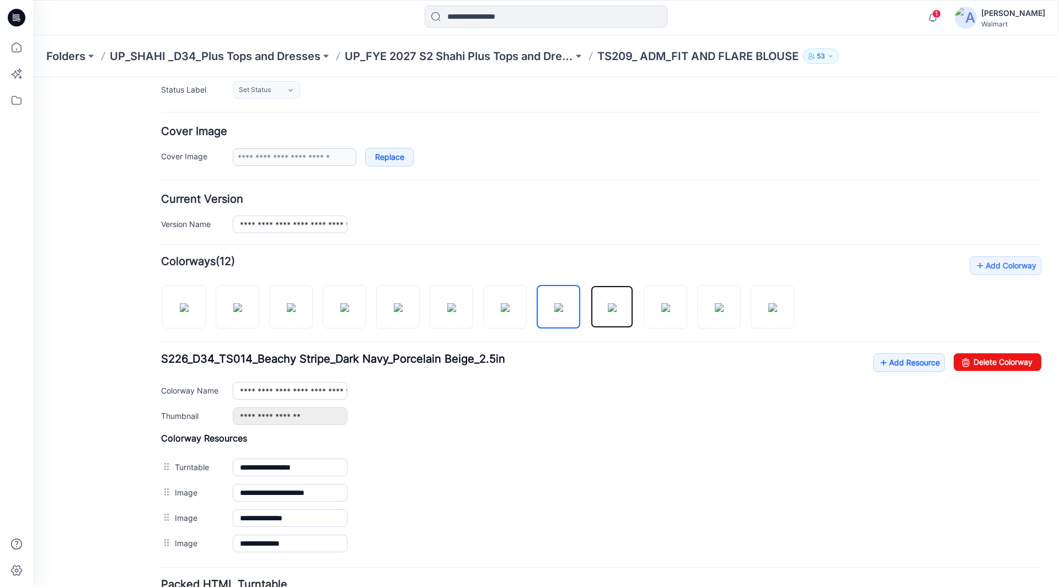
click at [616, 309] on img at bounding box center [612, 307] width 9 height 9
click at [666, 307] on img at bounding box center [665, 307] width 9 height 9
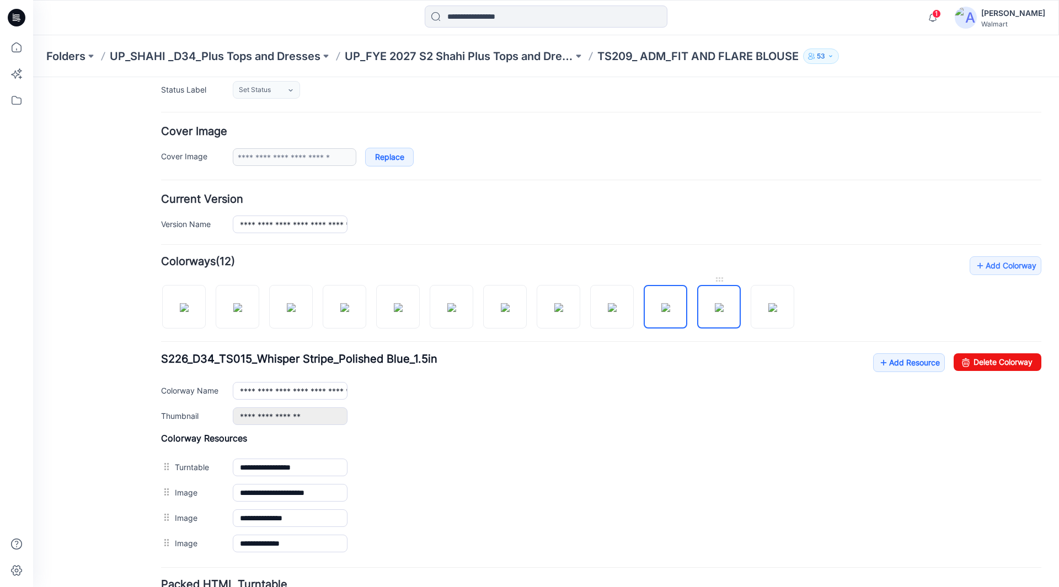
click at [717, 311] on img at bounding box center [719, 307] width 9 height 9
drag, startPoint x: 763, startPoint y: 304, endPoint x: 754, endPoint y: 308, distance: 9.9
click at [768, 304] on img at bounding box center [772, 307] width 9 height 9
click at [189, 306] on img at bounding box center [184, 307] width 9 height 9
type input "**********"
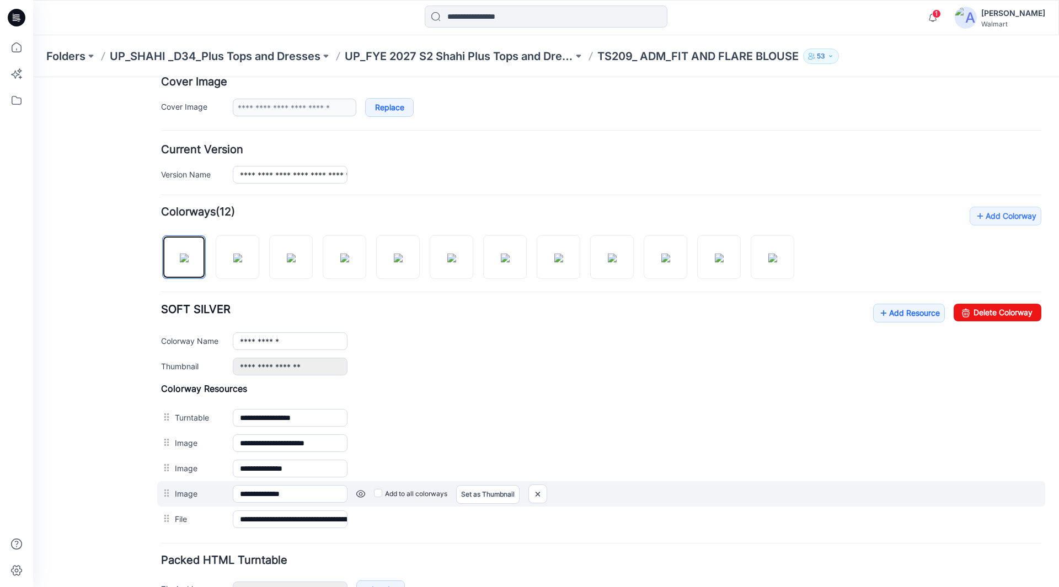
scroll to position [276, 0]
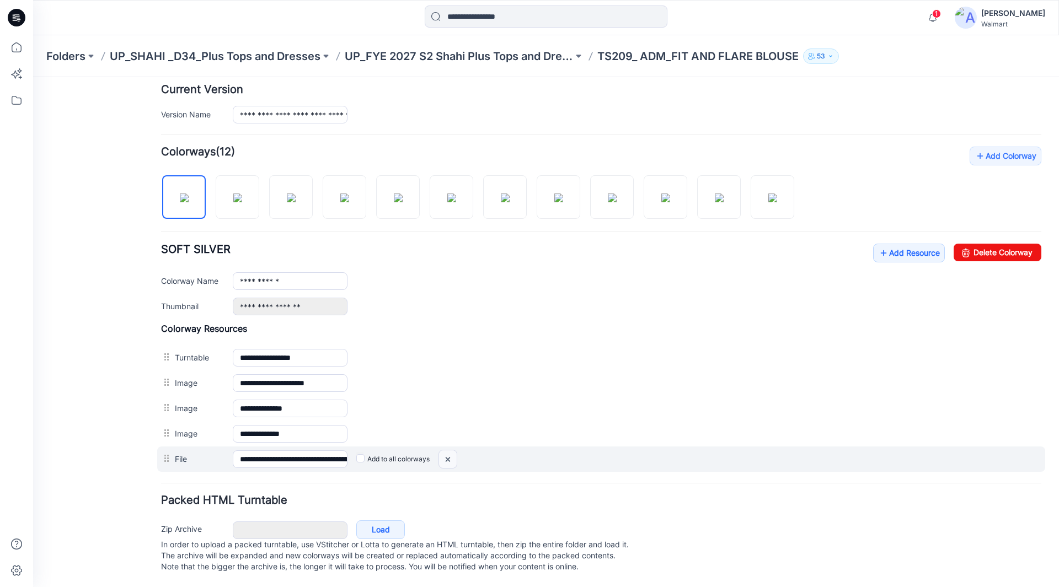
click at [450, 460] on img at bounding box center [448, 460] width 18 height 18
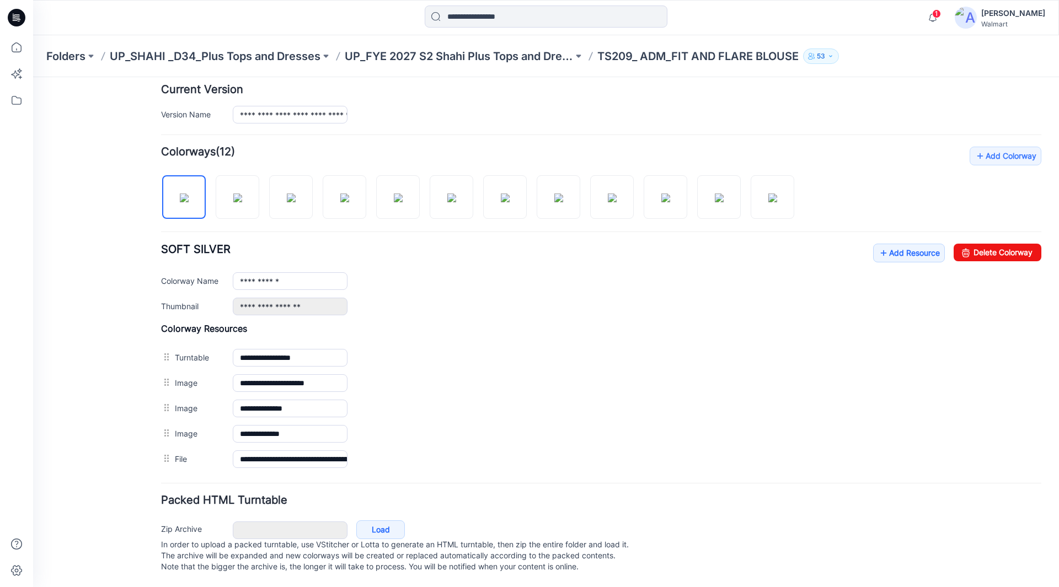
scroll to position [261, 0]
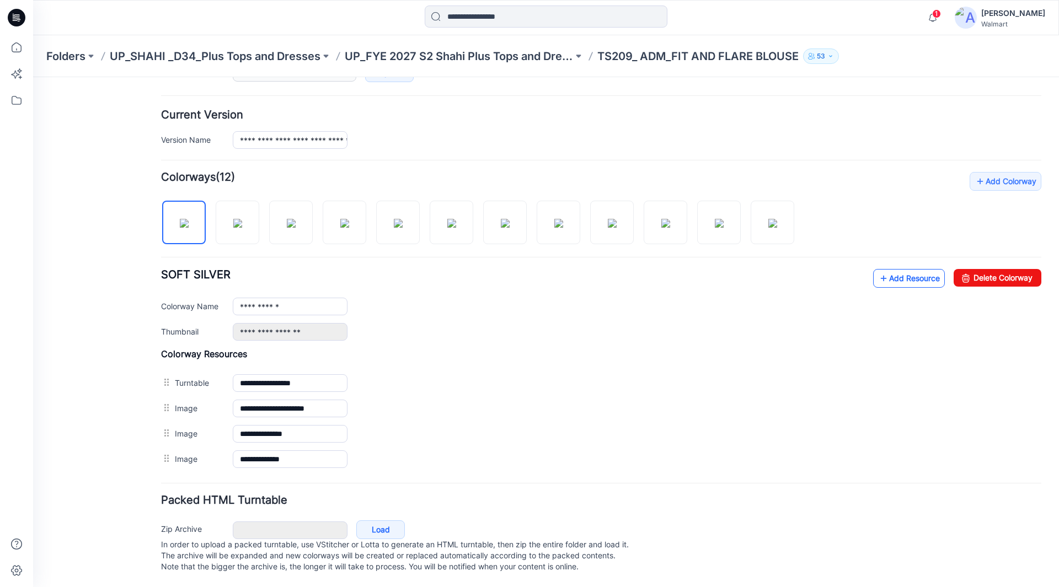
click at [906, 269] on link "Add Resource" at bounding box center [909, 278] width 72 height 19
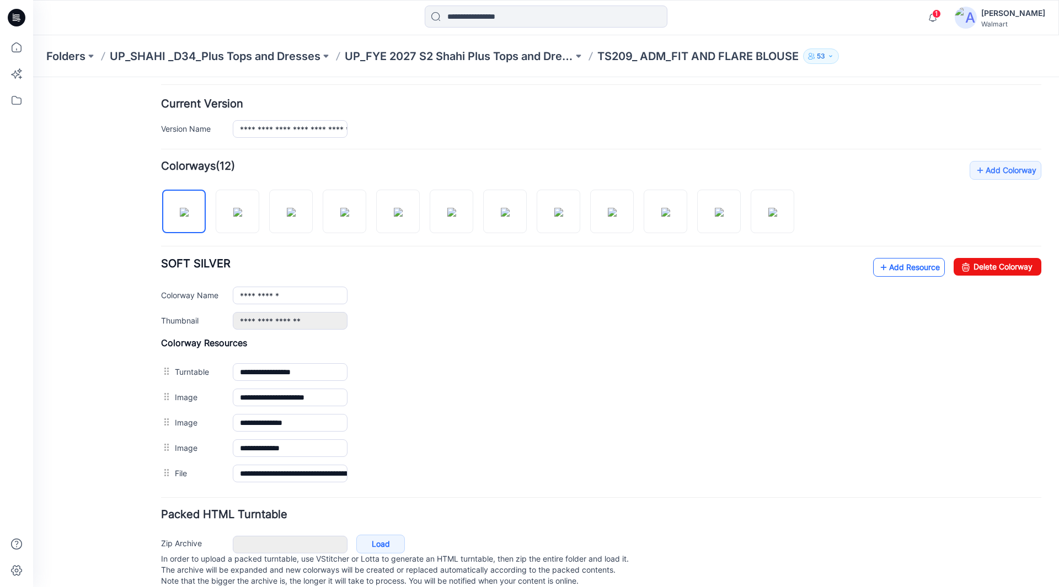
click at [895, 268] on link "Add Resource" at bounding box center [909, 267] width 72 height 19
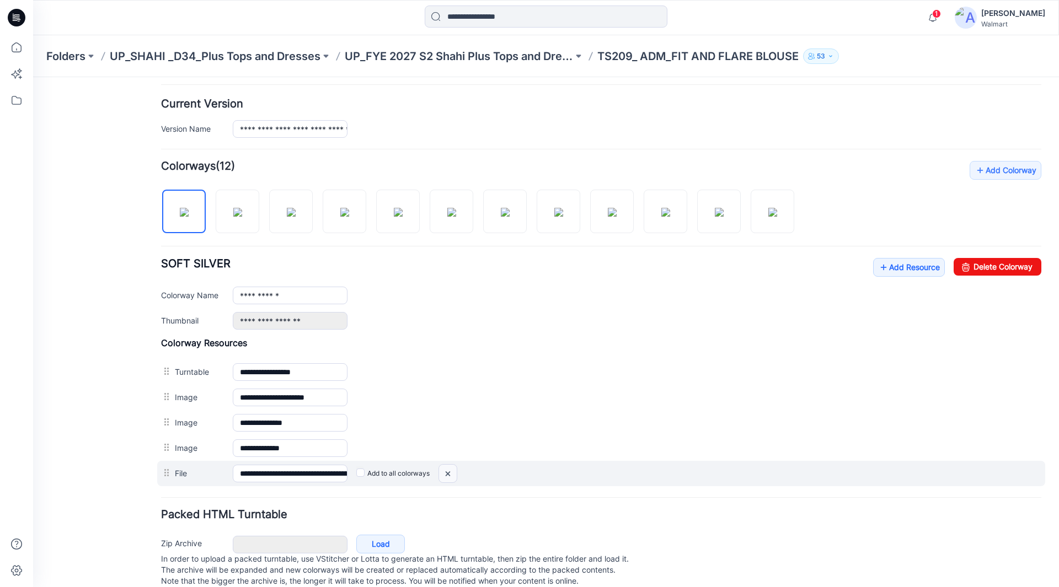
click at [448, 474] on img at bounding box center [448, 474] width 18 height 18
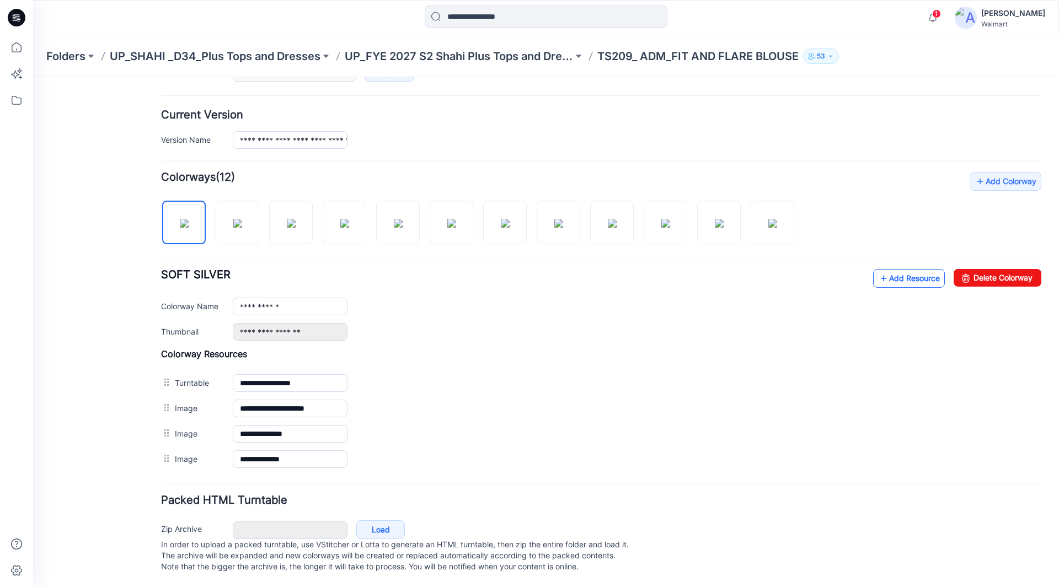
click at [896, 269] on link "Add Resource" at bounding box center [909, 278] width 72 height 19
click at [895, 269] on link "Add Resource" at bounding box center [909, 278] width 72 height 19
